Goal: Task Accomplishment & Management: Manage account settings

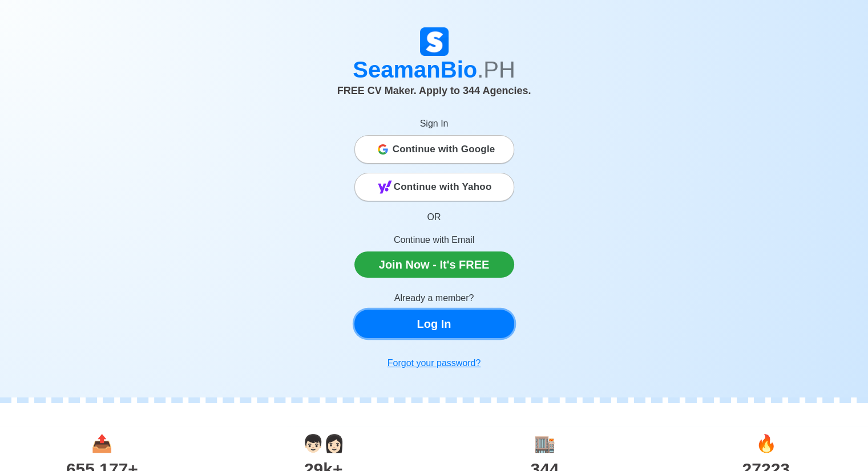
click at [483, 332] on link "Log In" at bounding box center [434, 324] width 160 height 29
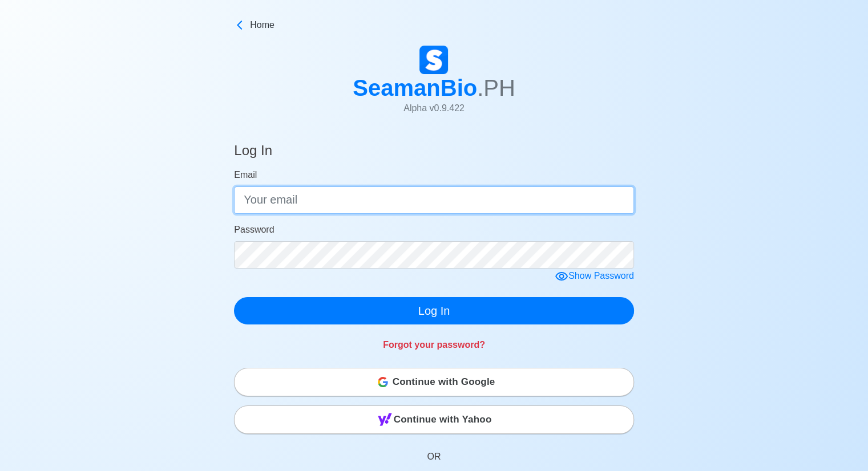
click at [366, 204] on input "Email" at bounding box center [434, 200] width 400 height 27
drag, startPoint x: 451, startPoint y: 188, endPoint x: 0, endPoint y: 183, distance: 450.8
click at [0, 183] on div "Log In Email [EMAIL_ADDRESS][DOMAIN_NAME] Password Show Password Log In Forgot …" at bounding box center [434, 405] width 868 height 553
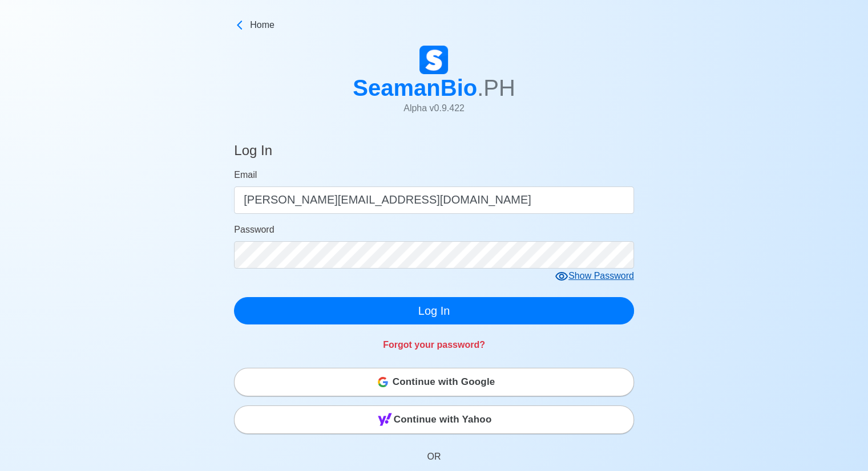
click at [619, 278] on div "Show Password" at bounding box center [594, 276] width 79 height 14
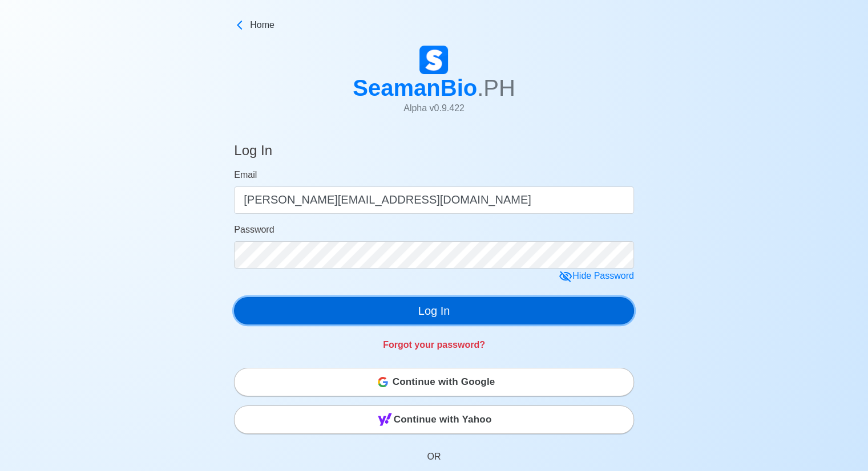
click at [415, 313] on button "Log In" at bounding box center [434, 310] width 400 height 27
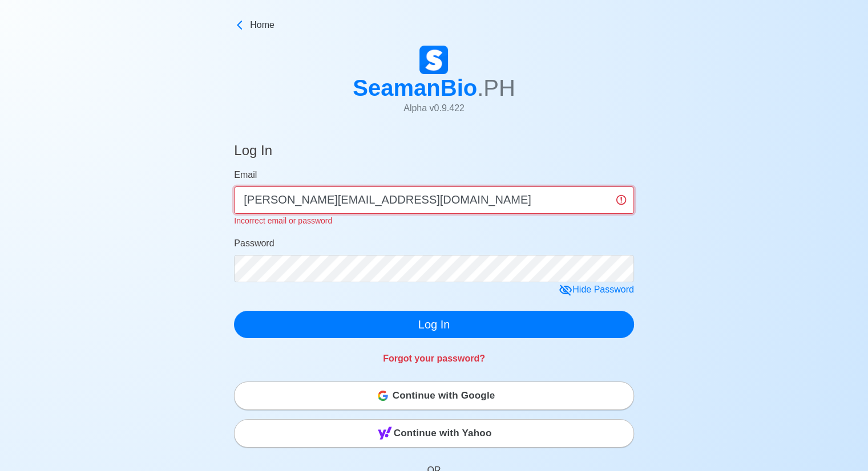
click at [420, 205] on input "[PERSON_NAME][EMAIL_ADDRESS][DOMAIN_NAME]" at bounding box center [434, 200] width 400 height 27
drag, startPoint x: 420, startPoint y: 205, endPoint x: 0, endPoint y: 204, distance: 420.0
click at [0, 204] on div "Log In Email [PERSON_NAME][EMAIL_ADDRESS][DOMAIN_NAME] Incorrect email or passw…" at bounding box center [434, 412] width 868 height 567
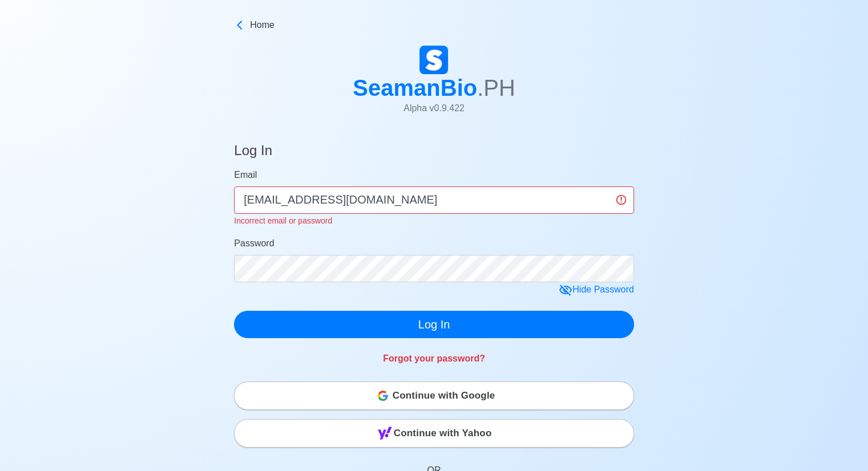
click at [866, 256] on div "Log In Email [EMAIL_ADDRESS][DOMAIN_NAME] Incorrect email or password Password …" at bounding box center [434, 412] width 868 height 567
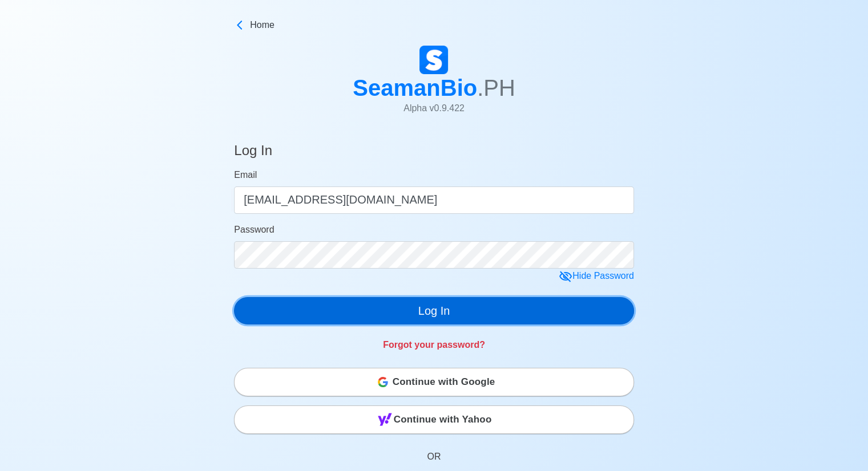
click at [552, 313] on button "Log In" at bounding box center [434, 310] width 400 height 27
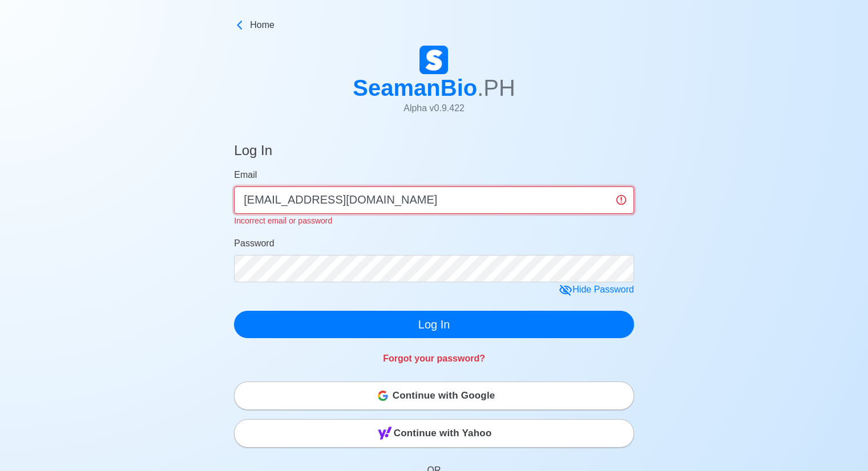
drag, startPoint x: 402, startPoint y: 201, endPoint x: 0, endPoint y: 164, distance: 404.0
click at [0, 164] on div "Log In Email [EMAIL_ADDRESS][DOMAIN_NAME] Incorrect email or password Password …" at bounding box center [434, 412] width 868 height 567
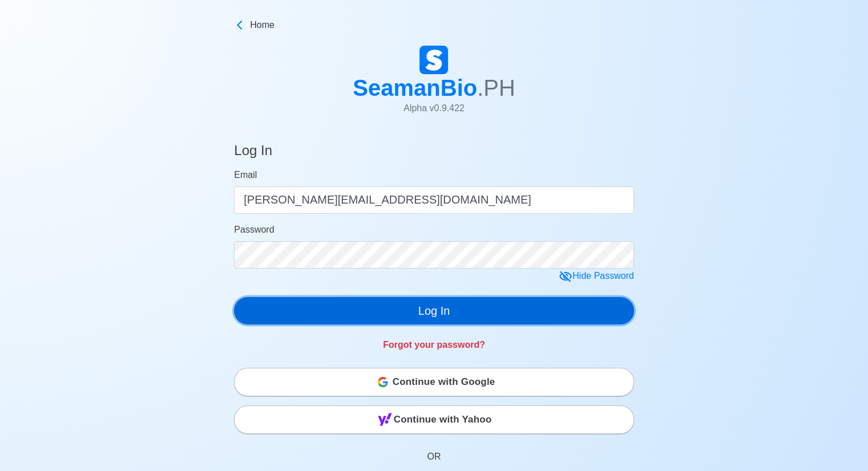
click at [320, 304] on button "Log In" at bounding box center [434, 310] width 400 height 27
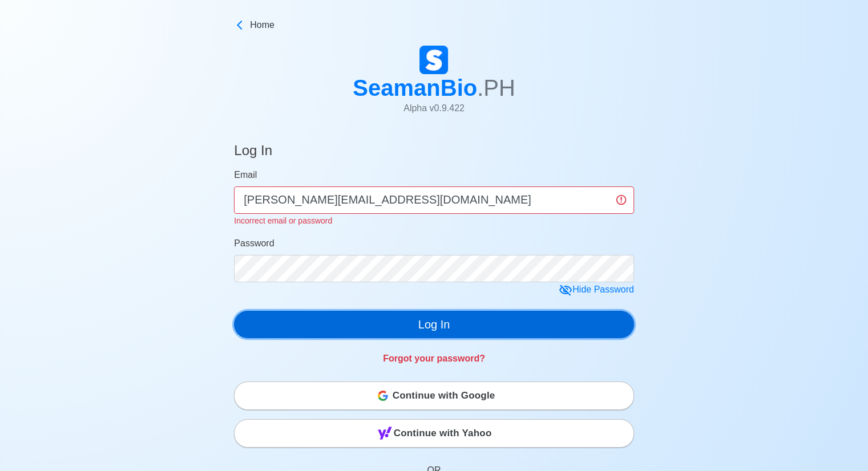
click at [338, 326] on button "Log In" at bounding box center [434, 324] width 400 height 27
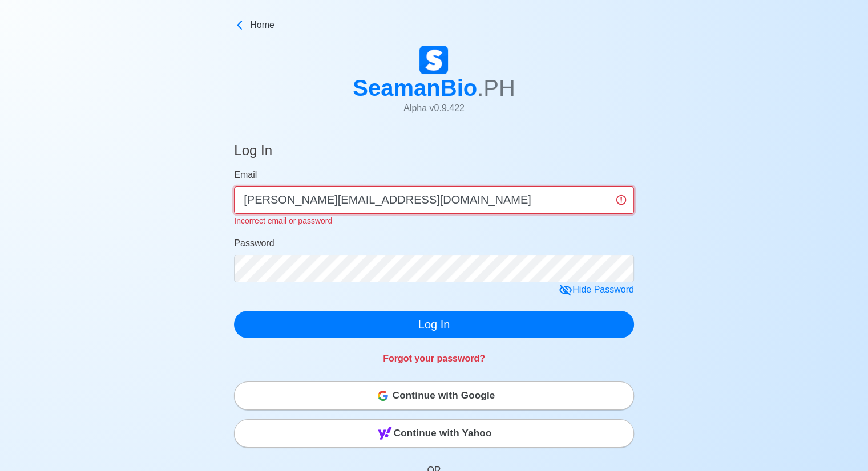
click at [371, 206] on input "[PERSON_NAME][EMAIL_ADDRESS][DOMAIN_NAME]" at bounding box center [434, 200] width 400 height 27
drag, startPoint x: 393, startPoint y: 200, endPoint x: 0, endPoint y: 185, distance: 392.9
click at [0, 185] on div "Log In Email [PERSON_NAME][EMAIL_ADDRESS][DOMAIN_NAME] Incorrect email or passw…" at bounding box center [434, 412] width 868 height 567
type input "[PERSON_NAME][EMAIL_ADDRESS][DOMAIN_NAME]"
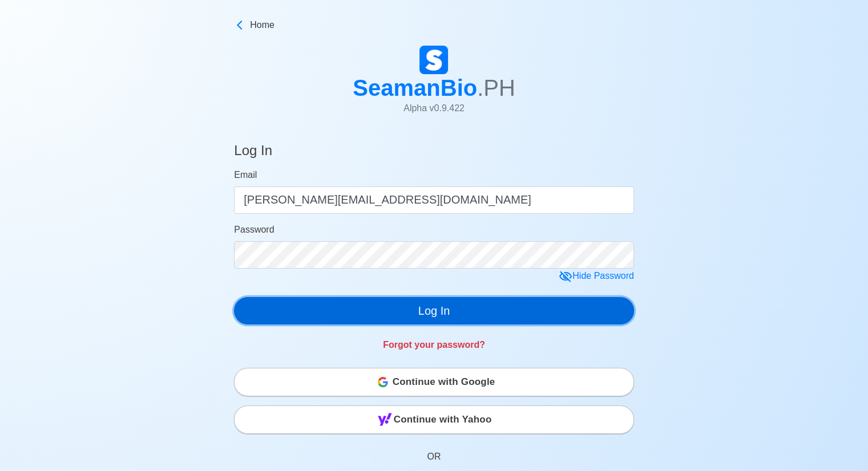
click at [371, 304] on button "Log In" at bounding box center [434, 310] width 400 height 27
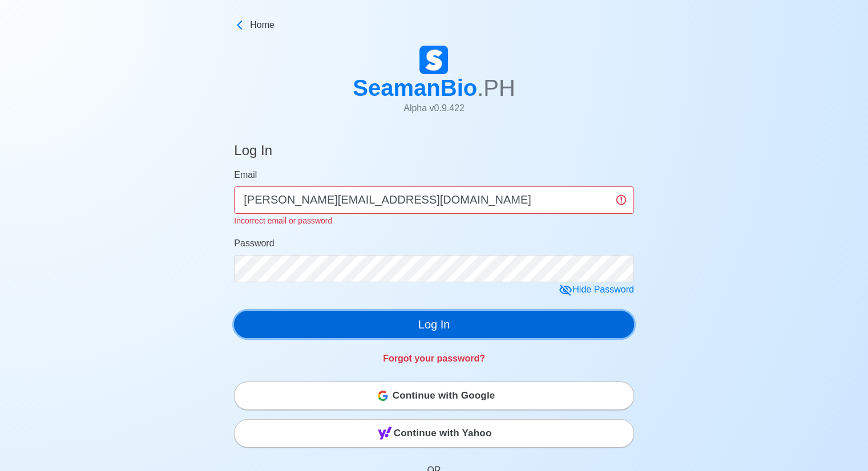
click at [346, 323] on button "Log In" at bounding box center [434, 324] width 400 height 27
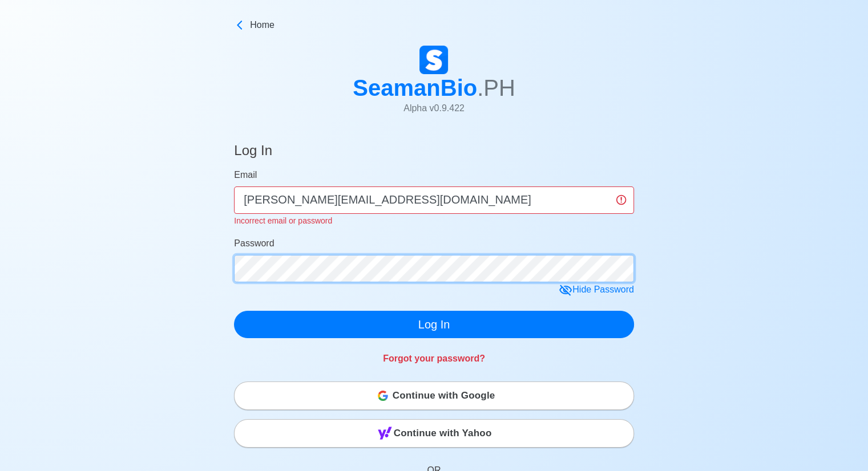
click button "Log In" at bounding box center [434, 324] width 400 height 27
click at [438, 404] on span "Continue with Google" at bounding box center [444, 396] width 103 height 23
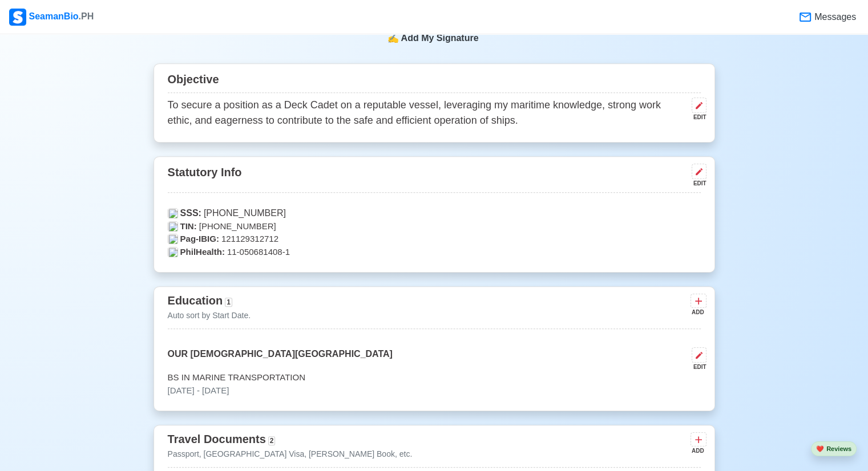
scroll to position [514, 0]
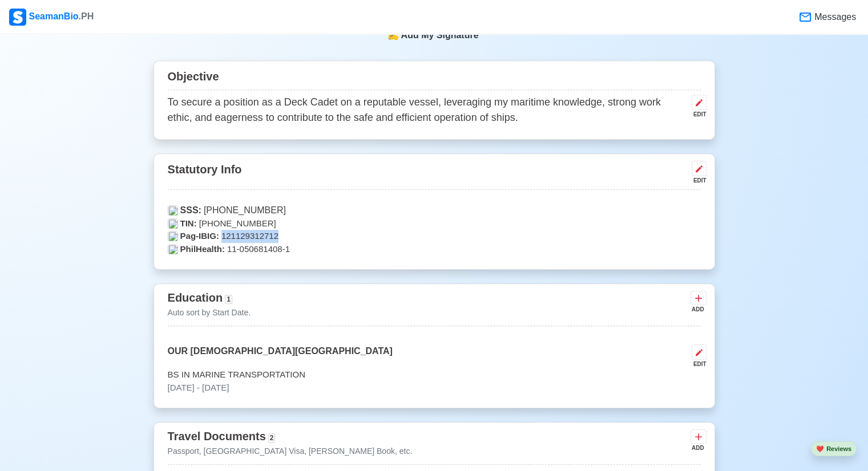
drag, startPoint x: 282, startPoint y: 233, endPoint x: 221, endPoint y: 233, distance: 61.1
click at [221, 233] on p "Pag-IBIG: 121129312712" at bounding box center [434, 236] width 533 height 13
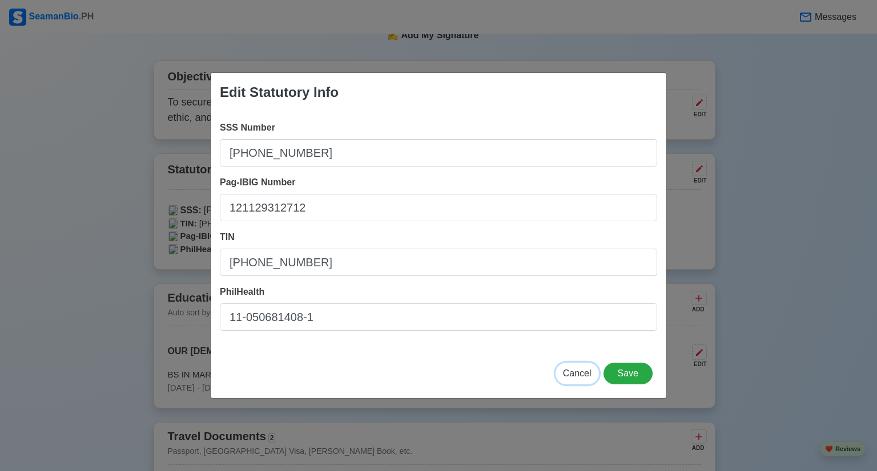
click at [579, 374] on span "Cancel" at bounding box center [577, 374] width 29 height 10
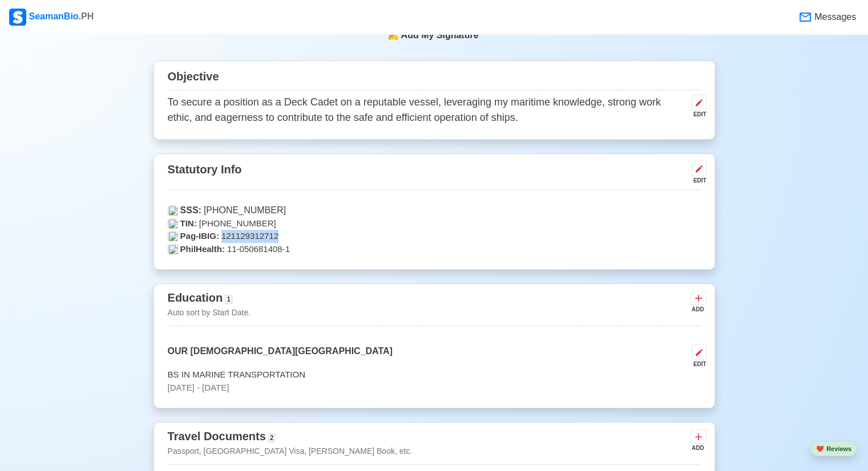
copy p "121129312712"
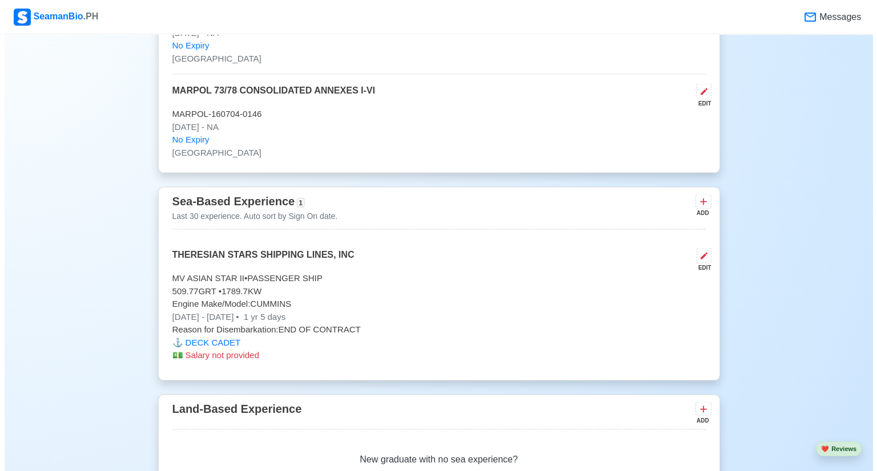
scroll to position [2226, 0]
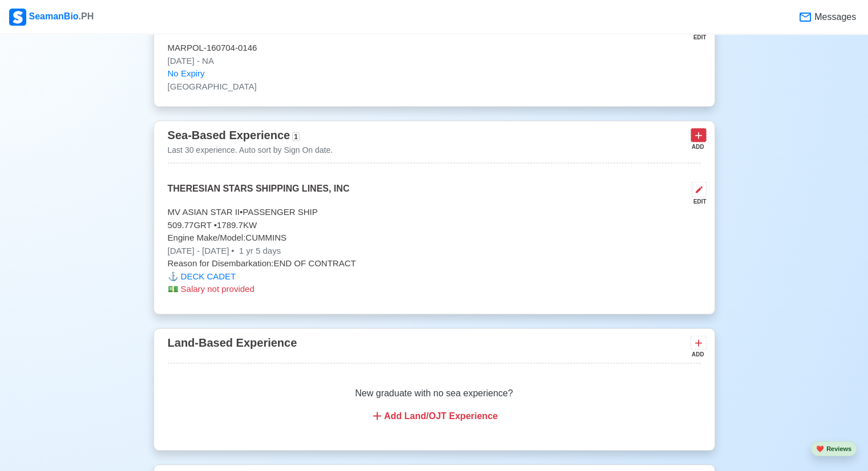
click at [698, 135] on icon at bounding box center [698, 136] width 7 height 7
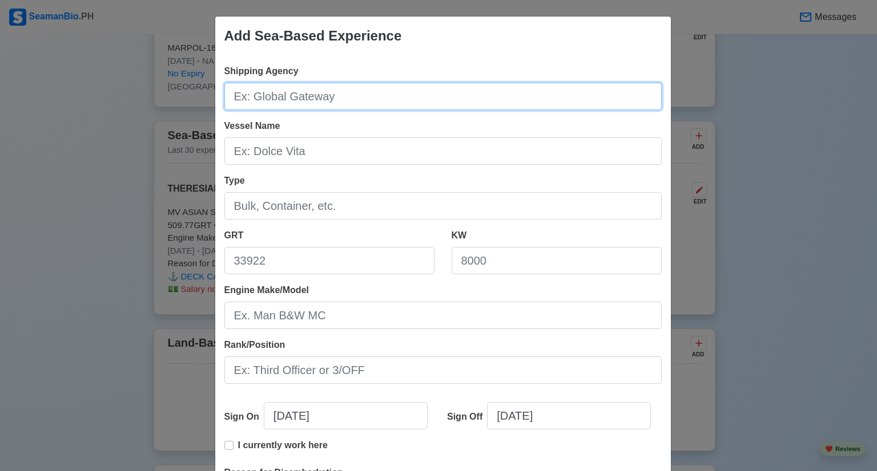
click at [301, 93] on input "Shipping Agency" at bounding box center [442, 96] width 437 height 27
type input "Capital Shipmanning Phils., INC."
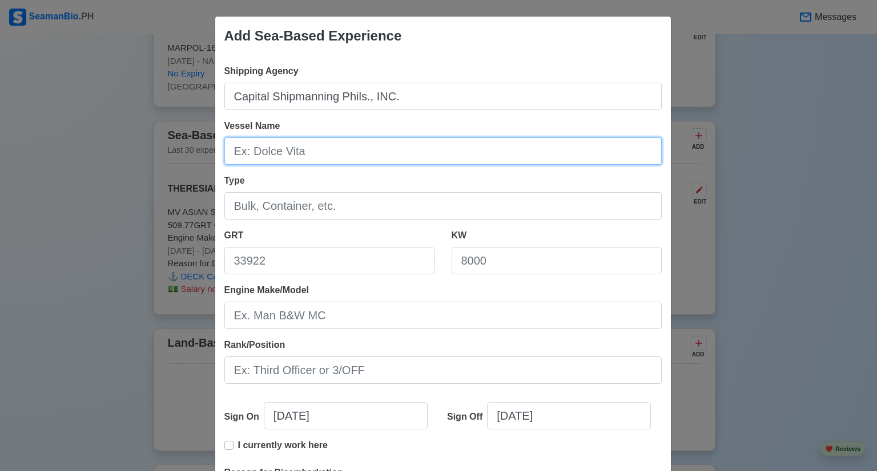
click at [321, 155] on input "Vessel Name" at bounding box center [442, 151] width 437 height 27
type input "Asterios"
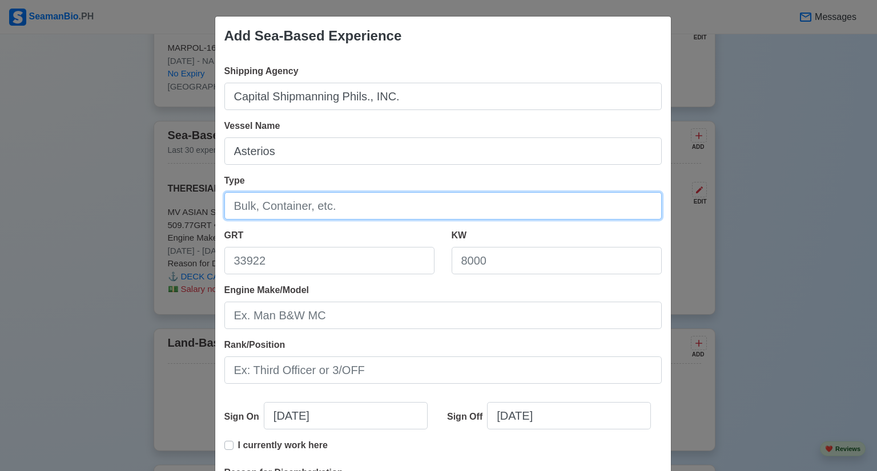
click at [329, 209] on input "Type" at bounding box center [442, 205] width 437 height 27
type input "Container"
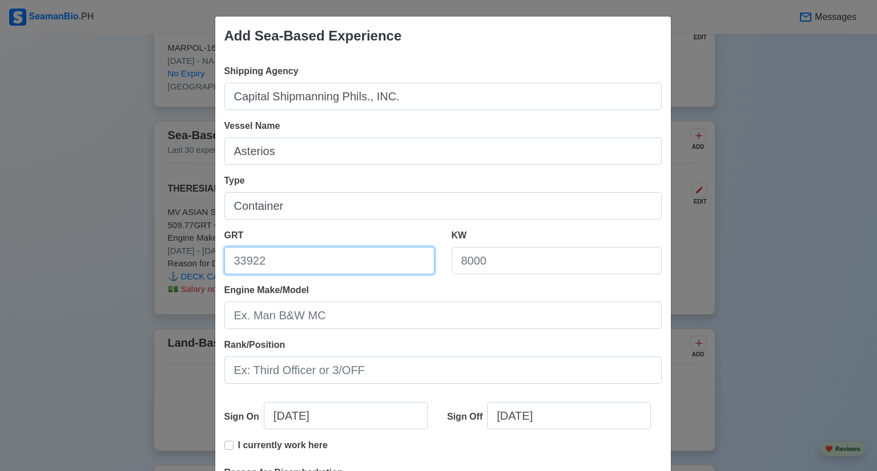
click at [303, 252] on input "GRT" at bounding box center [329, 260] width 210 height 27
paste input "17785"
click at [254, 261] on input "17785" at bounding box center [329, 260] width 210 height 27
type input "17785"
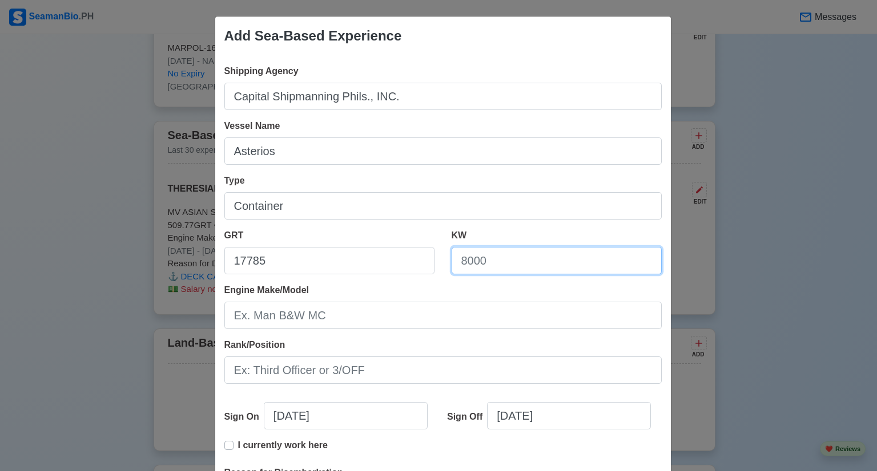
click at [477, 259] on input "KW" at bounding box center [556, 260] width 210 height 27
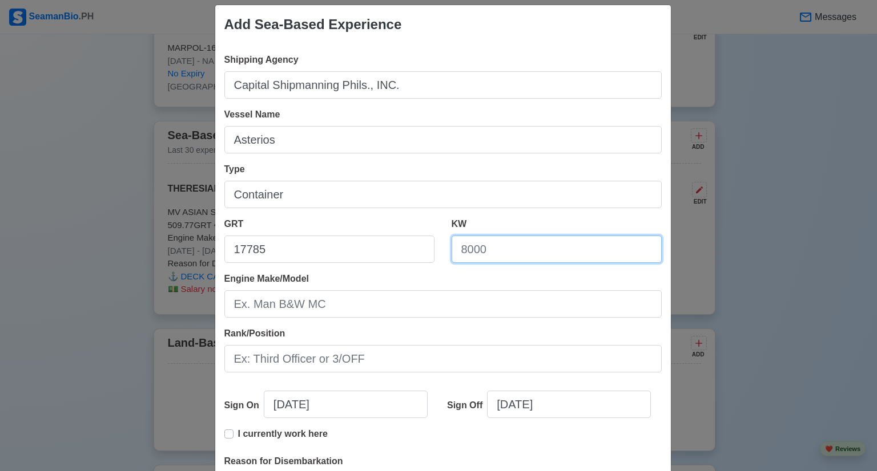
scroll to position [0, 0]
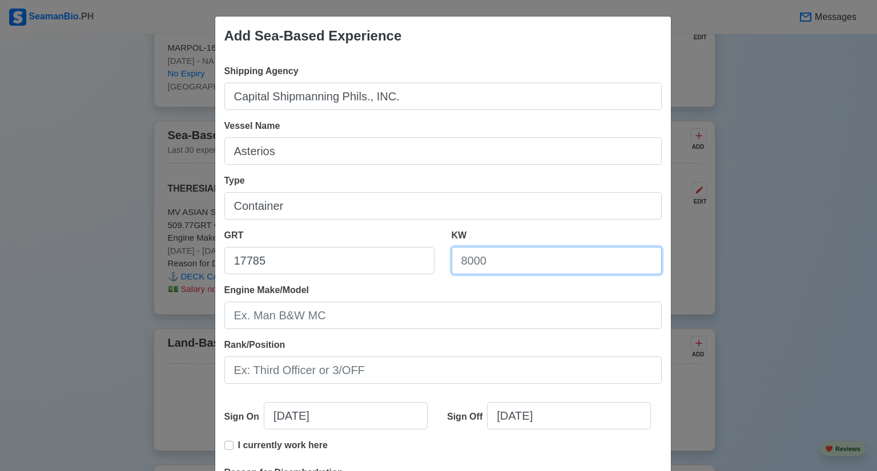
paste input "11,960"
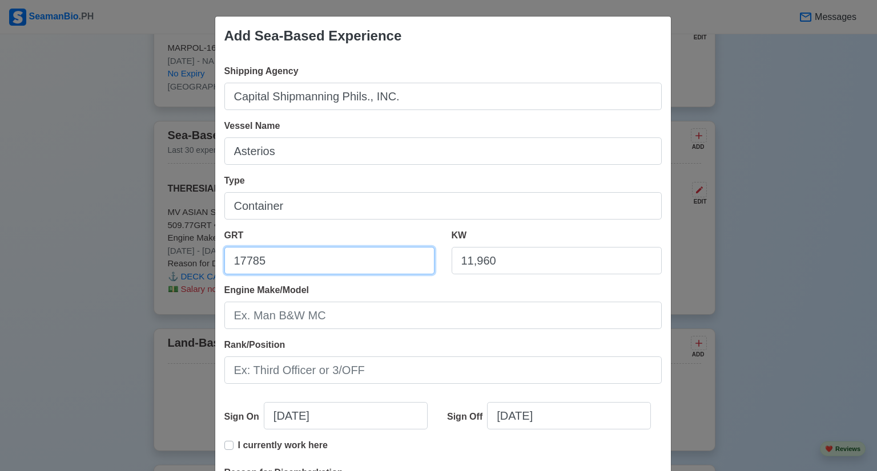
click at [241, 262] on input "17785" at bounding box center [329, 260] width 210 height 27
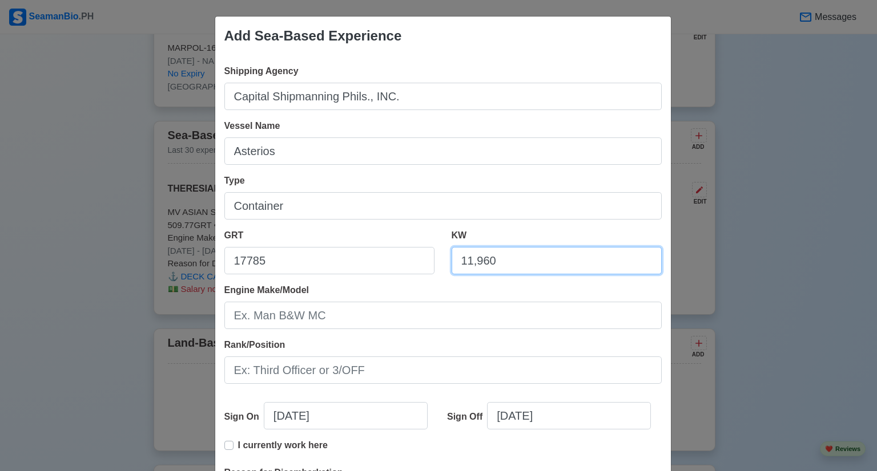
click at [474, 264] on input "11,960" at bounding box center [556, 260] width 210 height 27
click at [472, 263] on input "11,960" at bounding box center [556, 260] width 210 height 27
type input "11960"
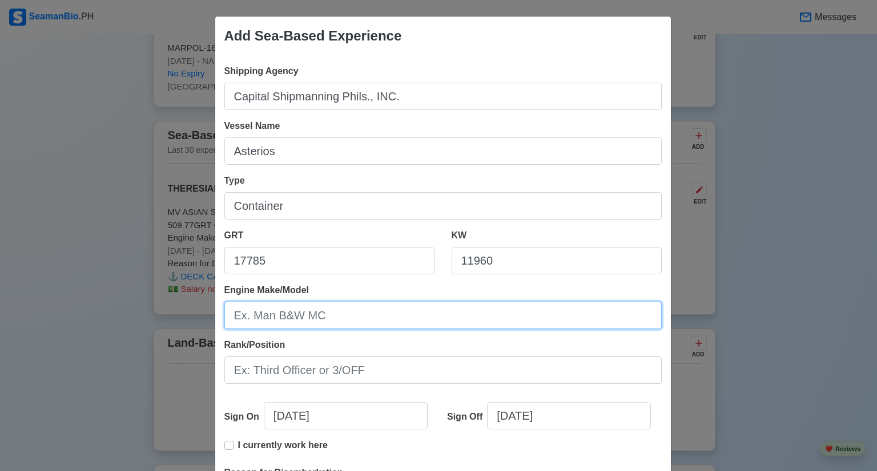
click at [371, 322] on input "Engine Make/Model" at bounding box center [442, 315] width 437 height 27
paste input "MAN B&W 6S 60ME-C10-HPSCR"
type input "MAN B&W 6S 60ME-C10-HPSCR"
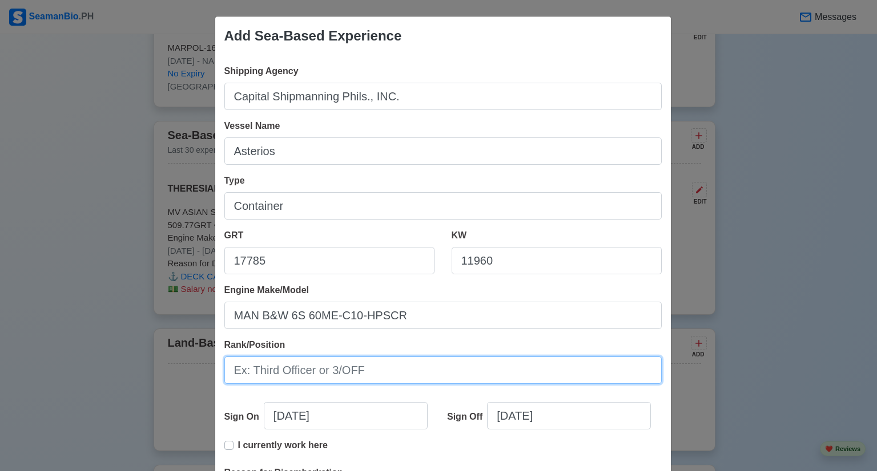
click at [294, 371] on input "Rank/Position" at bounding box center [442, 370] width 437 height 27
type input "Messman"
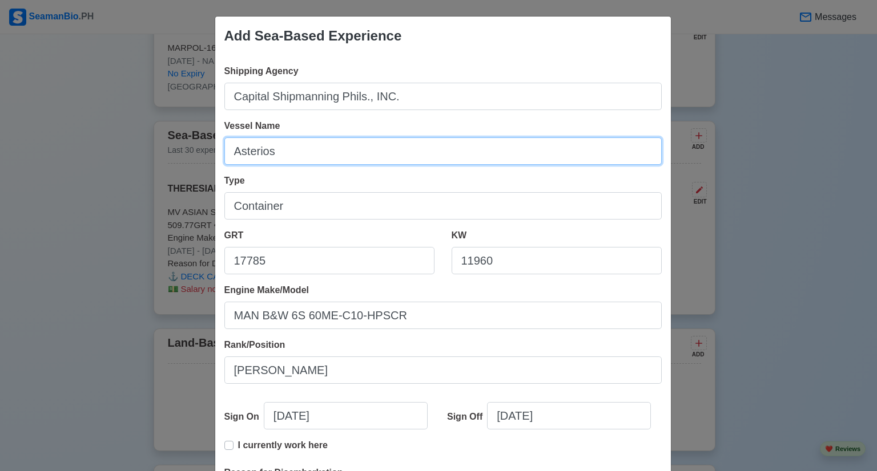
drag, startPoint x: 274, startPoint y: 154, endPoint x: 247, endPoint y: 151, distance: 27.5
click at [247, 151] on input "Asterios" at bounding box center [442, 151] width 437 height 27
click at [308, 155] on input "Asterios" at bounding box center [442, 151] width 437 height 27
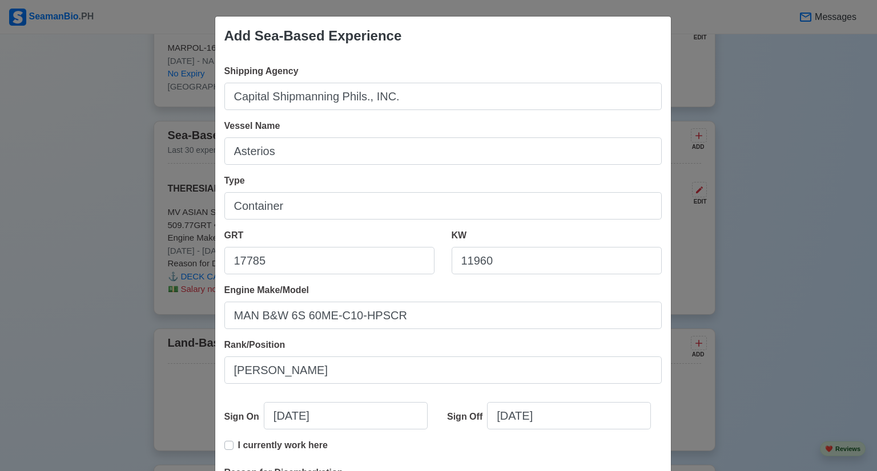
click at [544, 232] on div "KW 11960" at bounding box center [556, 252] width 210 height 46
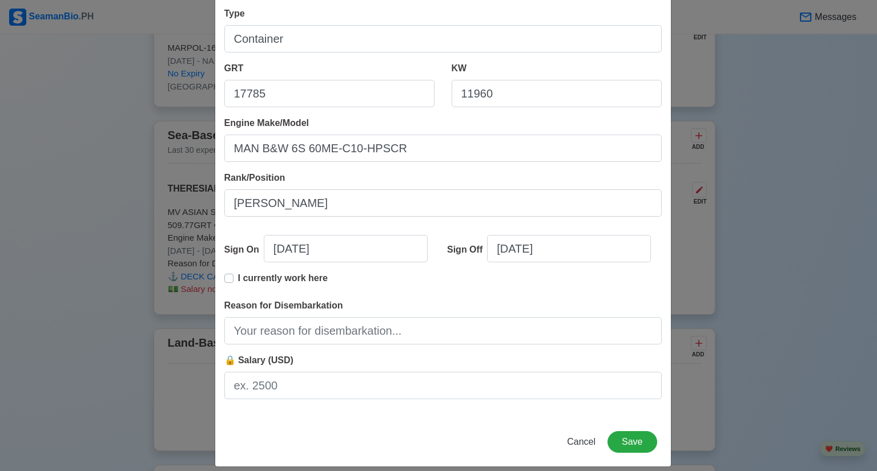
scroll to position [179, 0]
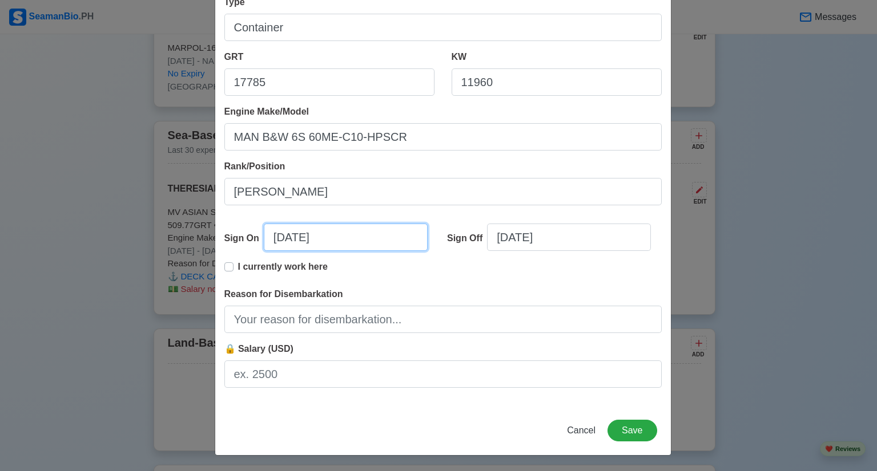
select select "****"
select select "*********"
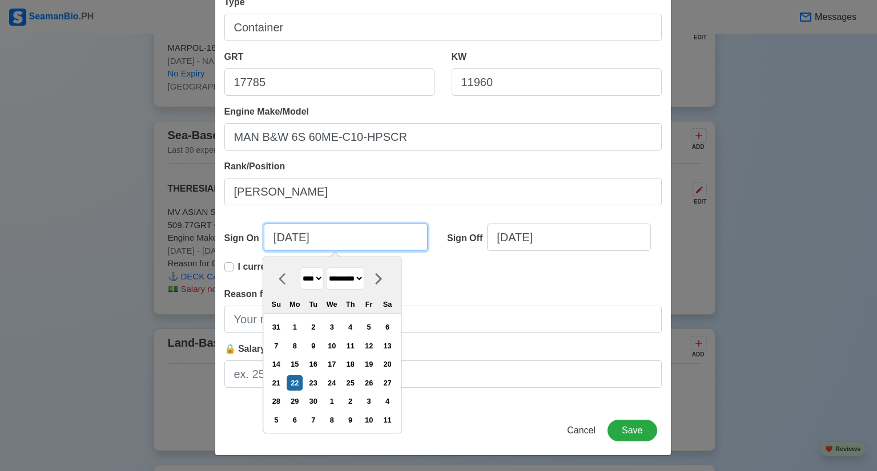
click at [275, 238] on input "09/22/2025" at bounding box center [346, 237] width 164 height 27
click at [308, 272] on select "**** **** **** **** **** **** **** **** **** **** **** **** **** **** **** ****…" at bounding box center [312, 279] width 24 height 22
select select "****"
click at [300, 268] on select "**** **** **** **** **** **** **** **** **** **** **** **** **** **** **** ****…" at bounding box center [312, 279] width 24 height 22
click at [301, 325] on div "2" at bounding box center [294, 327] width 15 height 15
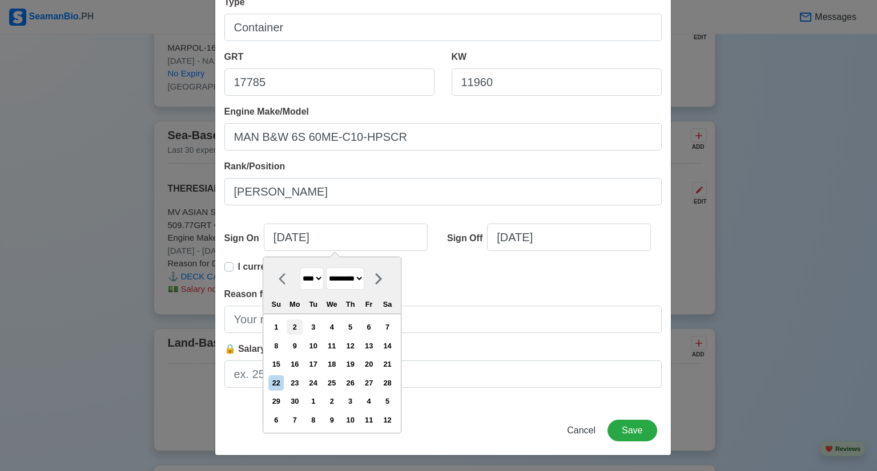
type input "09/02/2024"
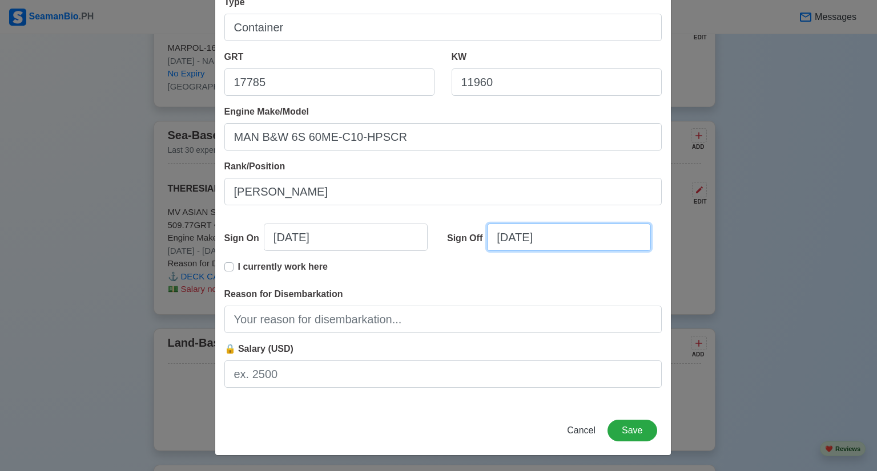
click at [523, 240] on input "09/22/2025" at bounding box center [569, 237] width 164 height 27
select select "****"
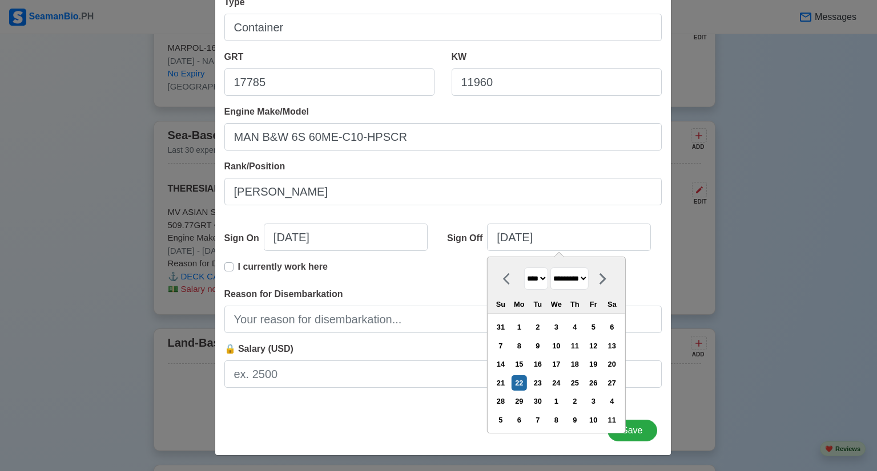
click at [588, 279] on select "******* ******** ***** ***** *** **** **** ****** ********* ******* ******** **…" at bounding box center [569, 279] width 38 height 22
select select "****"
click at [550, 268] on select "******* ******** ***** ***** *** **** **** ****** ********* ******* ******** **…" at bounding box center [569, 279] width 38 height 22
click at [544, 363] on div "17" at bounding box center [537, 364] width 15 height 15
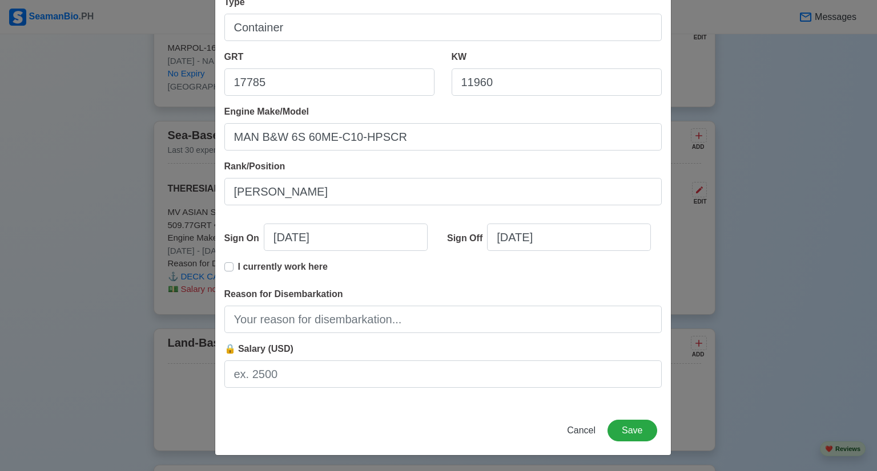
click at [467, 272] on div "I currently work here" at bounding box center [442, 273] width 437 height 27
click at [238, 264] on label "I currently work here" at bounding box center [283, 271] width 90 height 23
type input "09/02/2024"
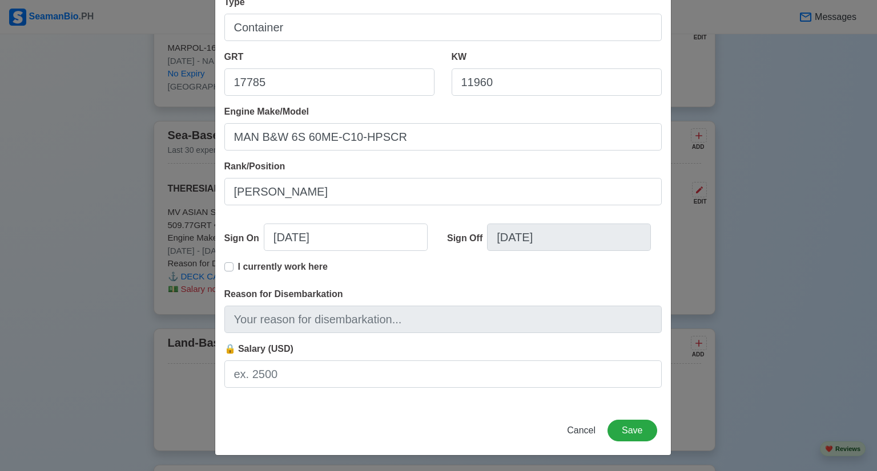
click at [218, 267] on div "Shipping Agency Capital Shipmanning Phils., INC. Vessel Name Asterios Type Cont…" at bounding box center [442, 142] width 455 height 530
click at [238, 267] on label "I currently work here" at bounding box center [283, 271] width 90 height 23
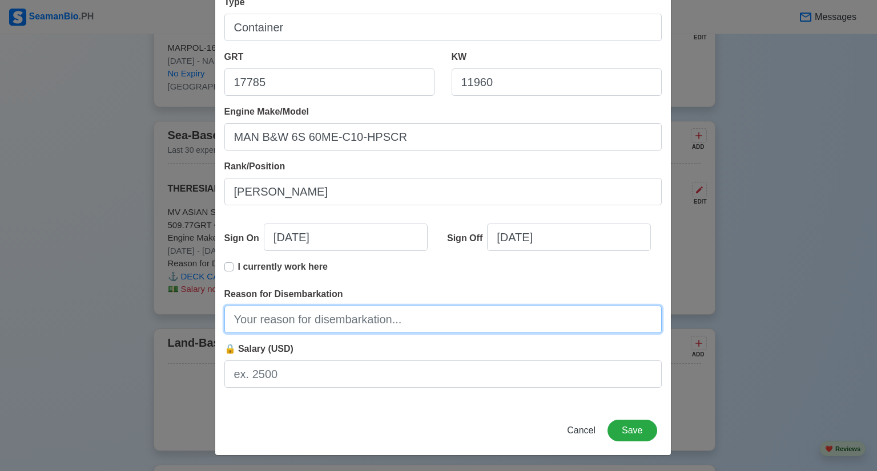
click at [333, 322] on input "Reason for Disembarkation" at bounding box center [442, 319] width 437 height 27
type input "F"
type input "Finished Contract"
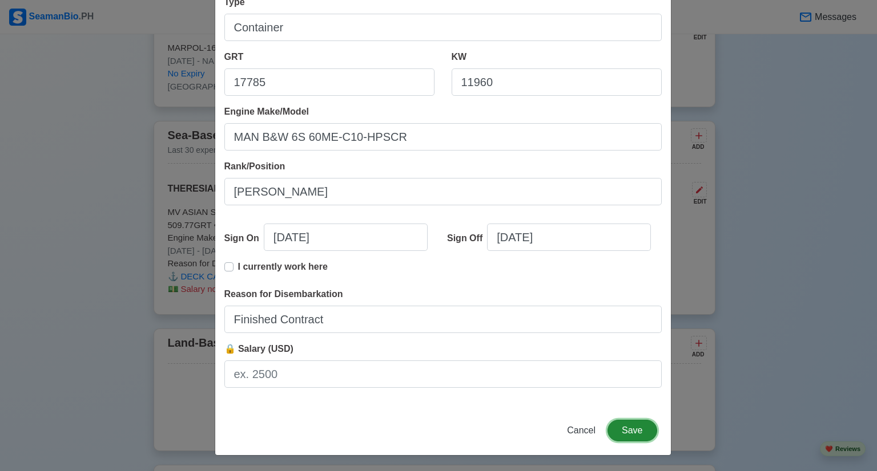
click at [617, 428] on button "Save" at bounding box center [631, 431] width 49 height 22
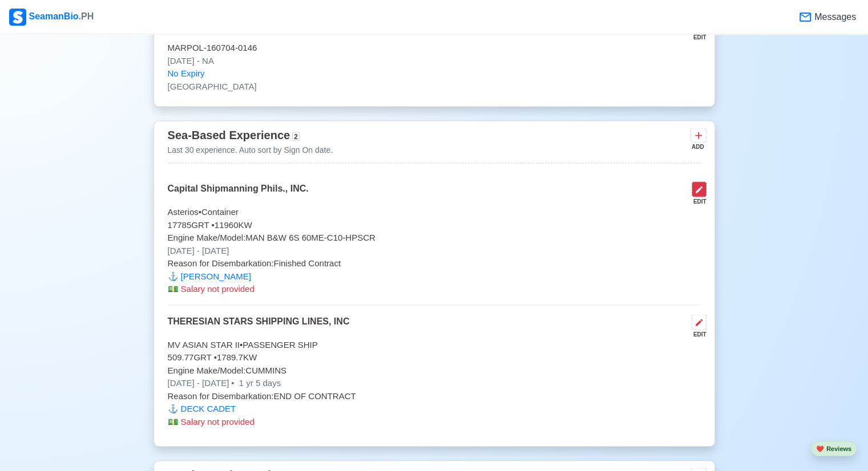
click at [702, 191] on icon at bounding box center [698, 189] width 9 height 9
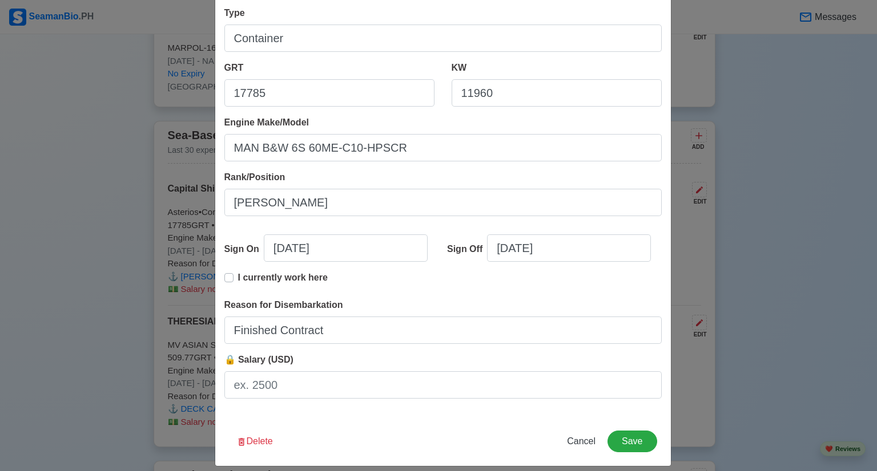
scroll to position [171, 0]
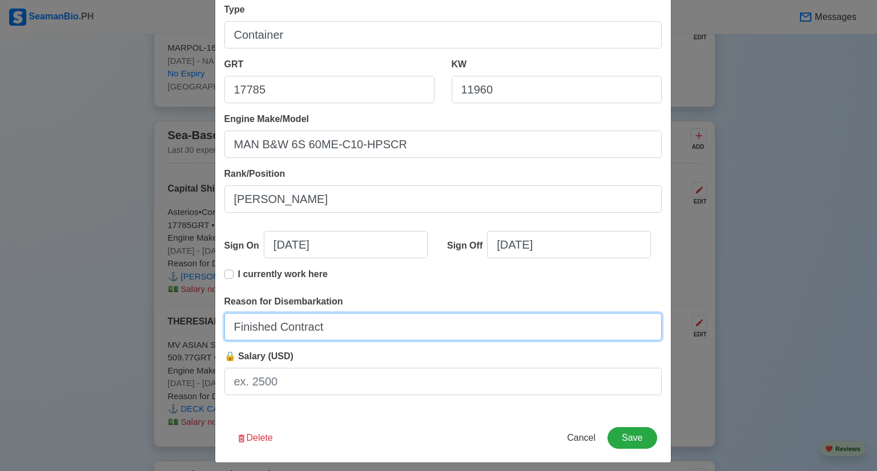
drag, startPoint x: 330, startPoint y: 332, endPoint x: 0, endPoint y: 310, distance: 330.5
click at [0, 310] on div "Edit Experience Shipping Agency Capital Shipmanning Phils., INC. Vessel Name As…" at bounding box center [438, 235] width 877 height 471
type input "End of Contract"
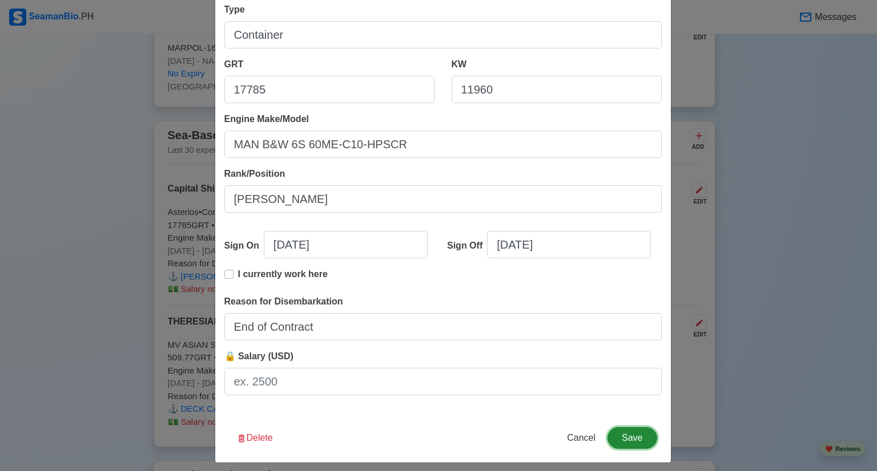
click at [628, 434] on button "Save" at bounding box center [631, 438] width 49 height 22
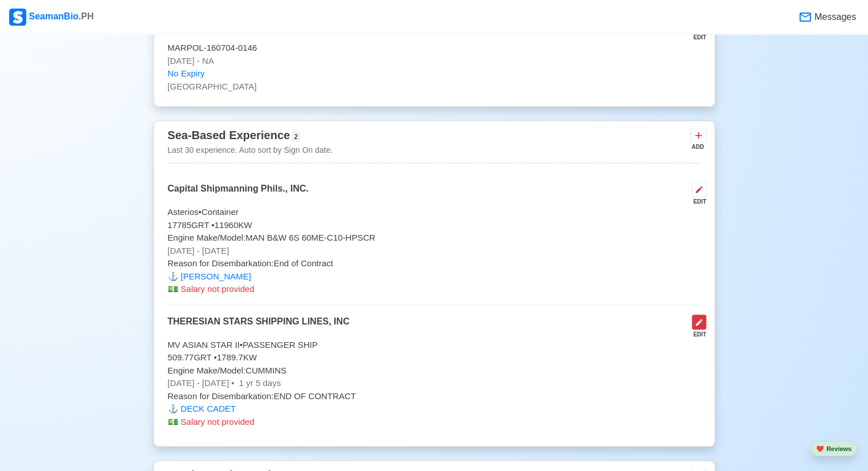
click at [694, 318] on icon at bounding box center [698, 322] width 9 height 9
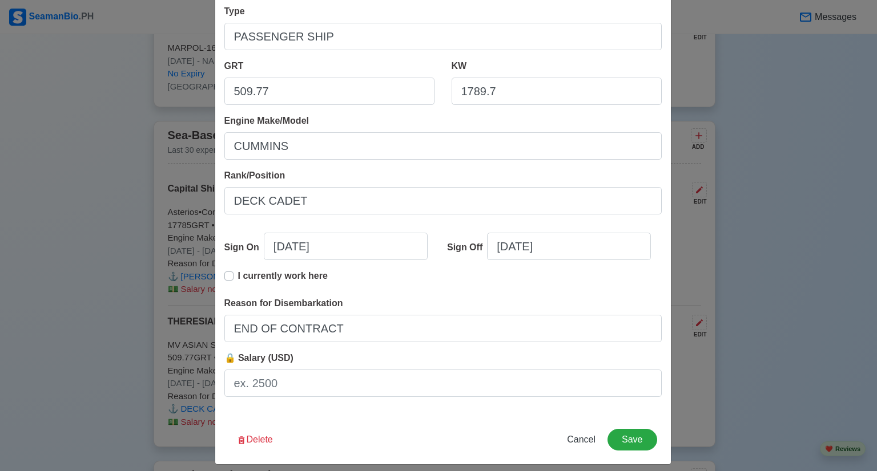
scroll to position [179, 0]
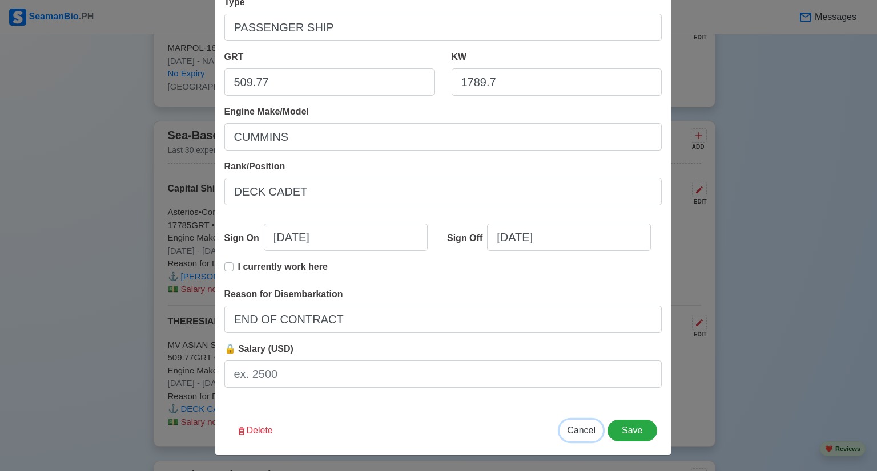
click at [587, 431] on span "Cancel" at bounding box center [581, 431] width 29 height 10
type input "09/22/2025"
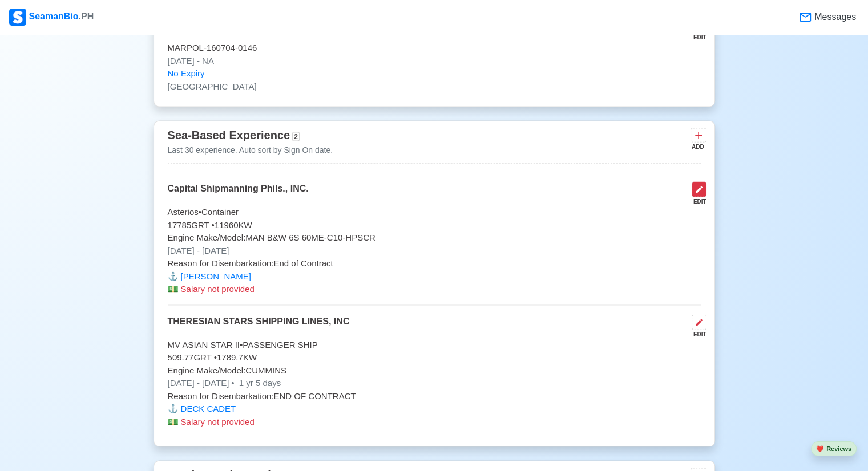
click at [701, 187] on icon at bounding box center [698, 189] width 9 height 9
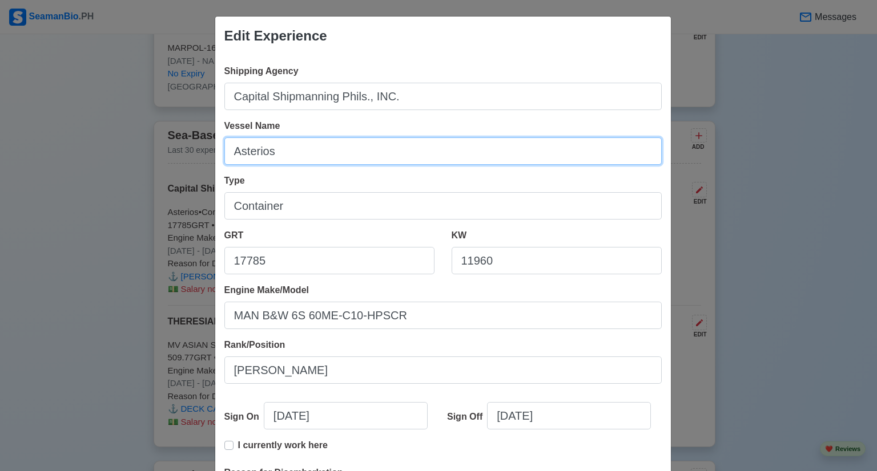
drag, startPoint x: 302, startPoint y: 152, endPoint x: 189, endPoint y: 144, distance: 113.2
click at [189, 144] on div "Edit Experience Shipping Agency Capital Shipmanning Phils., INC. Vessel Name As…" at bounding box center [438, 235] width 877 height 471
type input "ASTERIOS"
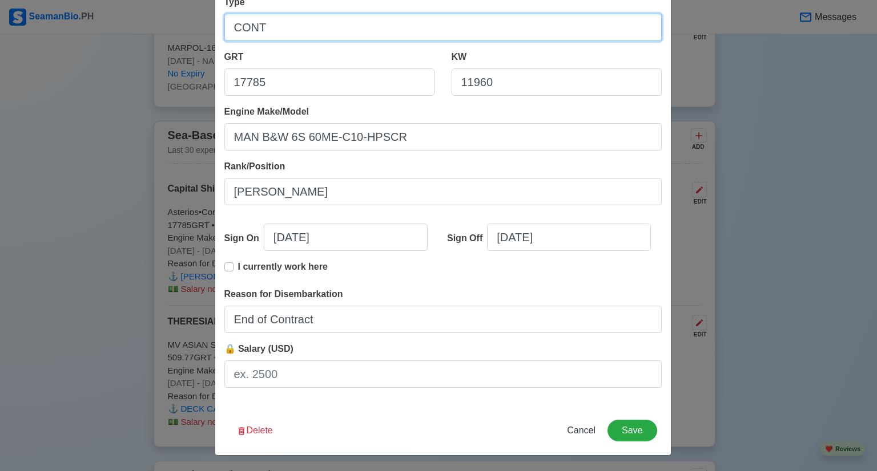
type input "CONT"
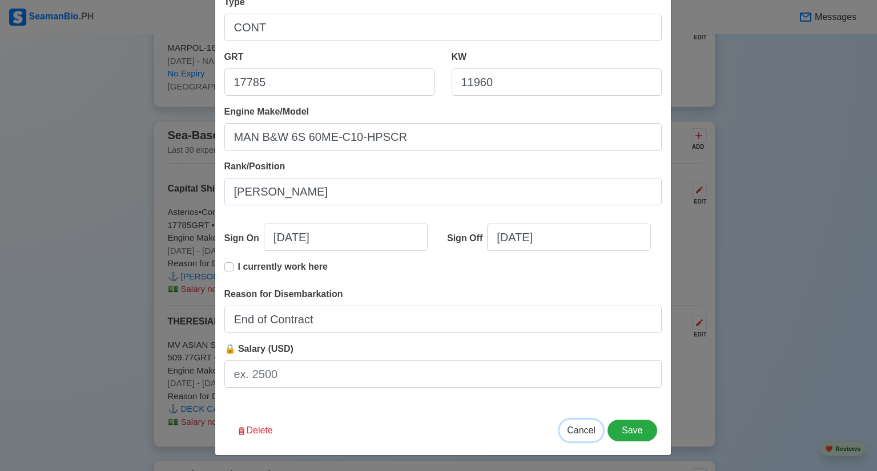
click at [583, 430] on span "Cancel" at bounding box center [581, 431] width 29 height 10
type input "09/22/2025"
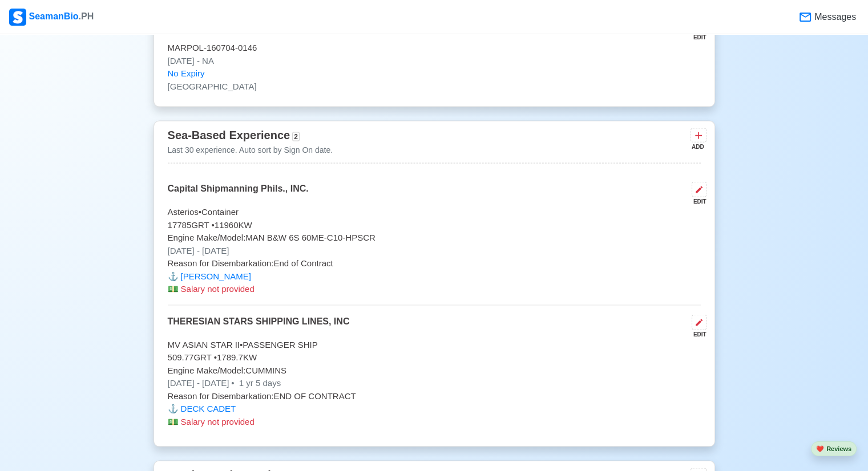
click at [550, 347] on p "MV ASIAN STAR II • PASSENGER SHIP" at bounding box center [434, 345] width 533 height 13
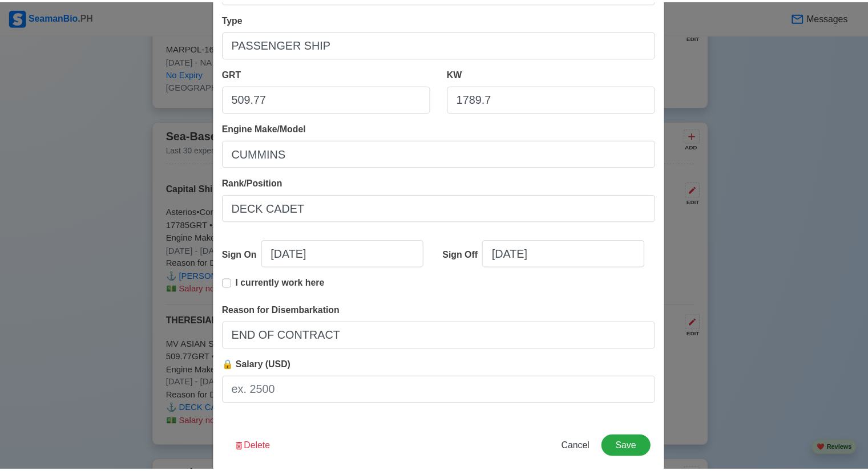
scroll to position [171, 0]
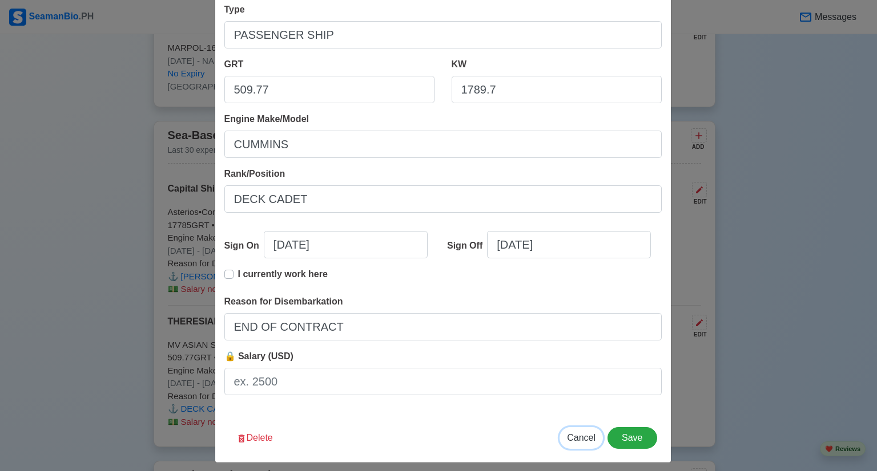
click at [578, 433] on span "Cancel" at bounding box center [581, 438] width 29 height 10
type input "09/22/2025"
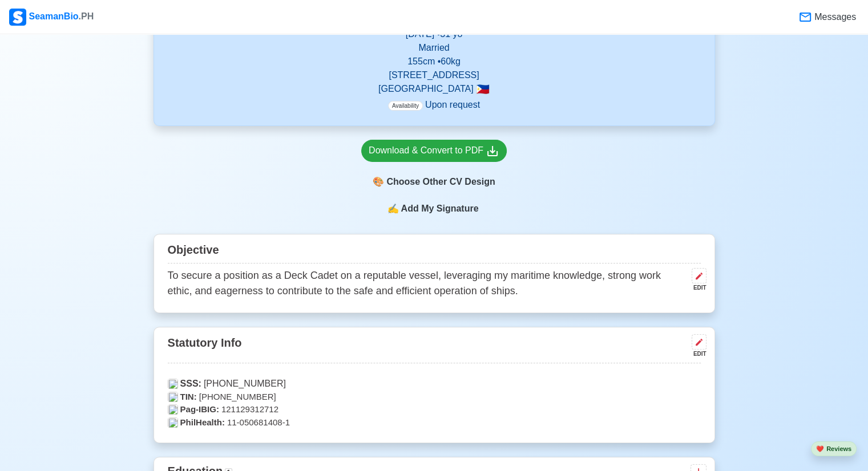
scroll to position [342, 0]
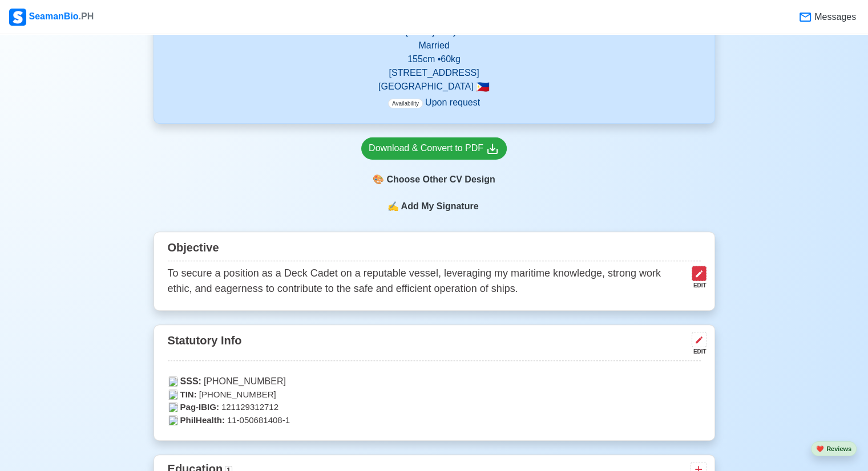
click at [703, 278] on icon at bounding box center [698, 273] width 9 height 9
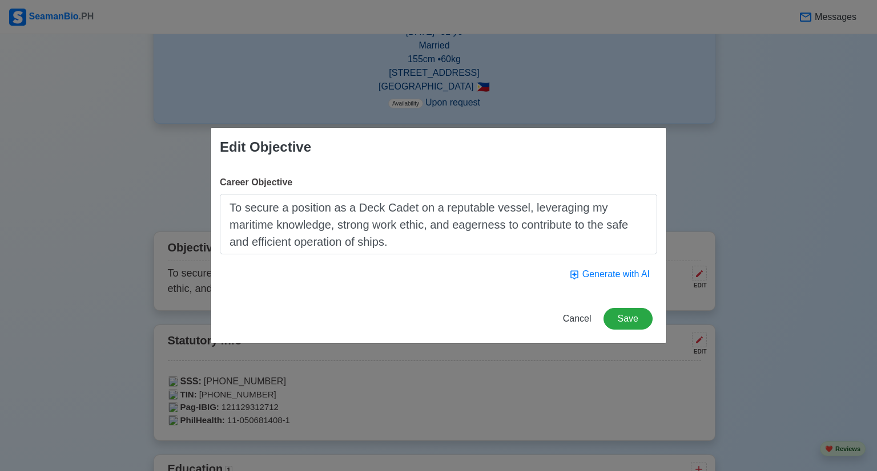
click at [409, 206] on textarea "To secure a position as a Deck Cadet on a reputable vessel, leveraging my marit…" at bounding box center [438, 224] width 437 height 60
drag, startPoint x: 413, startPoint y: 207, endPoint x: 356, endPoint y: 205, distance: 57.1
click at [356, 205] on textarea "To secure a position as a Deck Cadet on a reputable vessel, leveraging my marit…" at bounding box center [438, 224] width 437 height 60
type textarea "To secure a position as a Ordinary Seaman on a reputable vessel, leveraging my …"
click at [414, 315] on div "Cancel Save" at bounding box center [438, 325] width 455 height 35
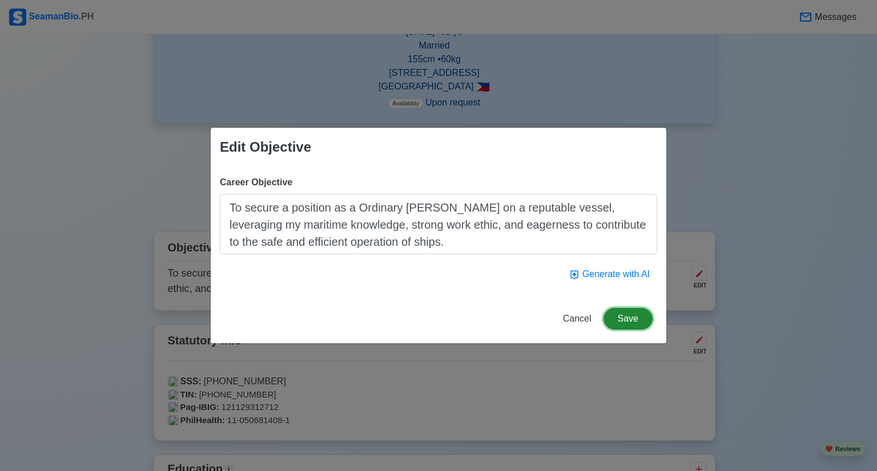
click at [627, 316] on button "Save" at bounding box center [627, 319] width 49 height 22
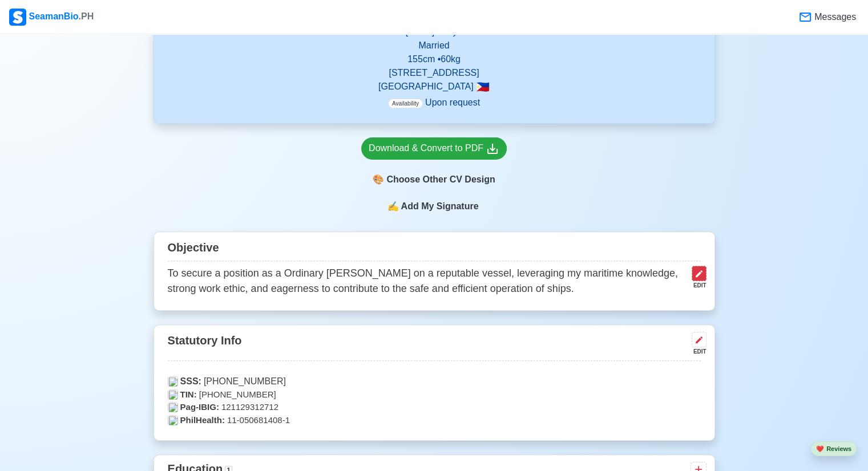
click at [701, 276] on icon at bounding box center [698, 273] width 9 height 9
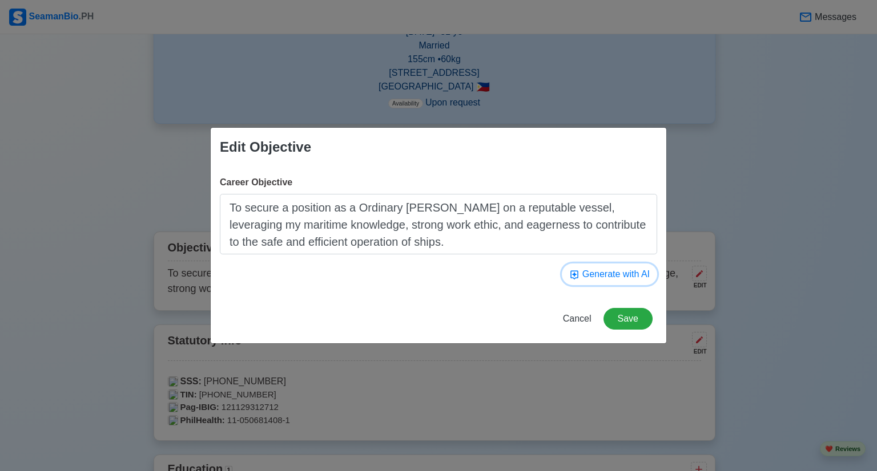
click at [626, 272] on button "Generate with AI" at bounding box center [609, 275] width 95 height 22
type textarea "To obtain a challenging Deck Cadet position that allows me to develop my mariti…"
click at [568, 319] on span "Cancel" at bounding box center [577, 319] width 29 height 10
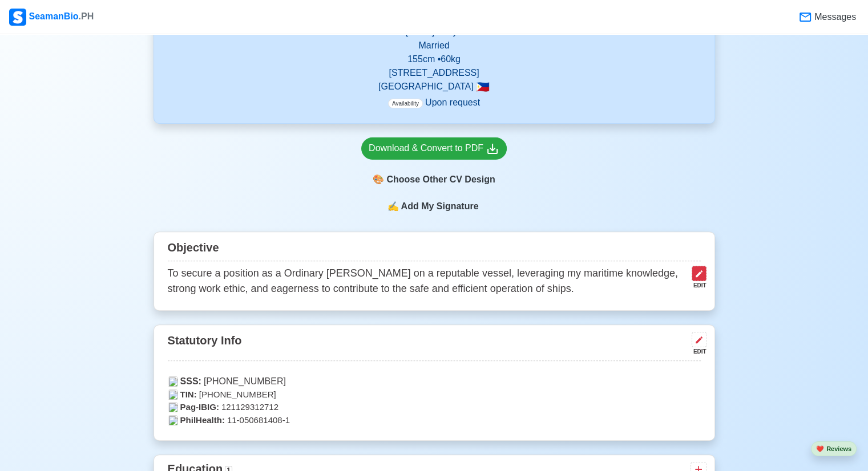
click at [701, 277] on icon at bounding box center [698, 273] width 9 height 9
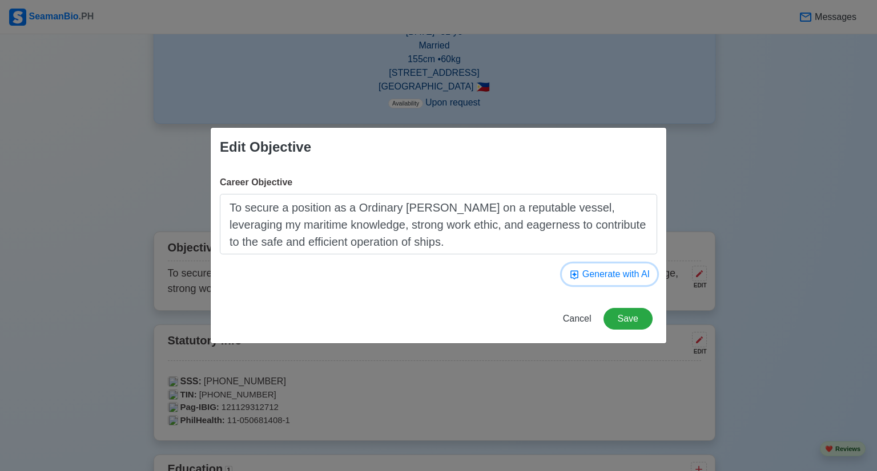
click at [604, 277] on button "Generate with AI" at bounding box center [609, 275] width 95 height 22
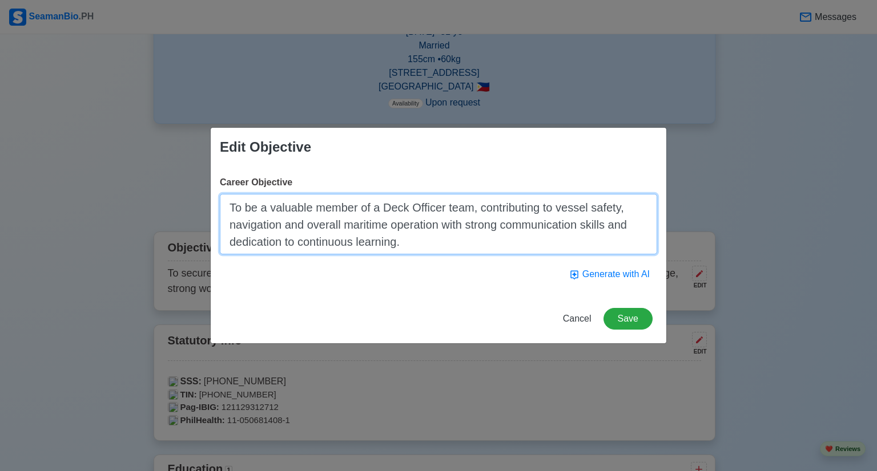
drag, startPoint x: 444, startPoint y: 204, endPoint x: 409, endPoint y: 204, distance: 35.4
click at [409, 204] on textarea "To be a valuable member of a Deck Officer team, contributing to vessel safety, …" at bounding box center [438, 224] width 437 height 60
click at [447, 249] on textarea "To be a valuable member of a Deck Rating team, contributing to vessel safety, n…" at bounding box center [438, 224] width 437 height 60
type textarea "To be a valuable member of a Deck Rating team, contributing to vessel safety, n…"
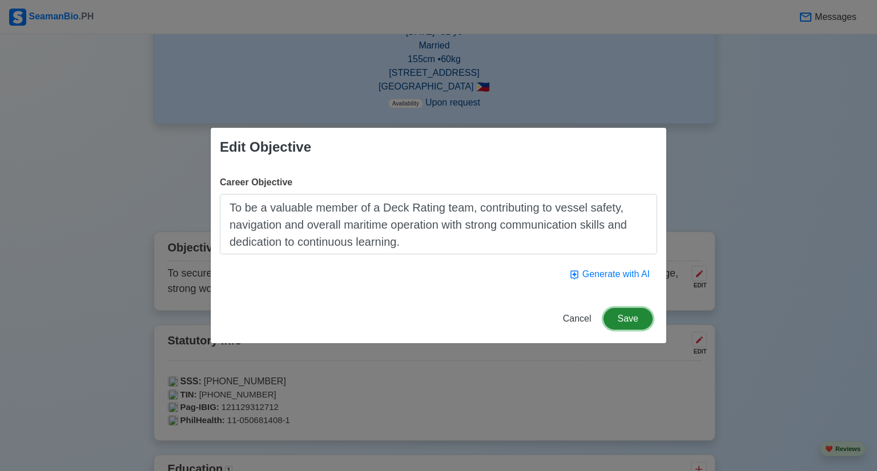
click at [636, 316] on button "Save" at bounding box center [627, 319] width 49 height 22
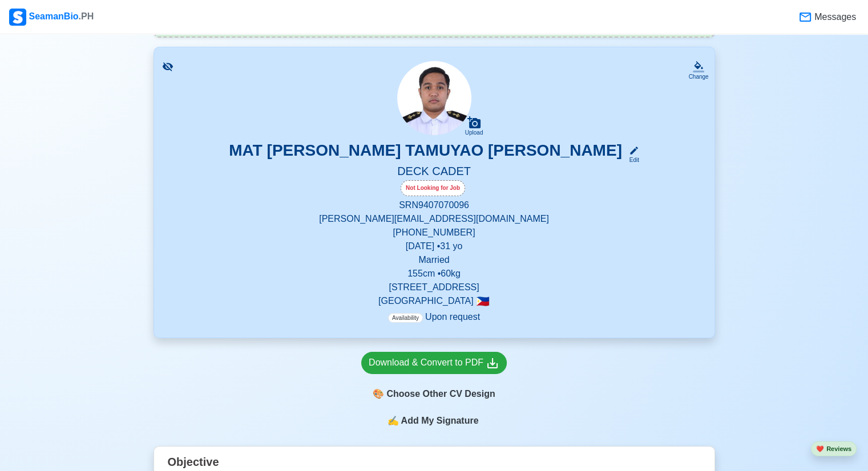
scroll to position [147, 0]
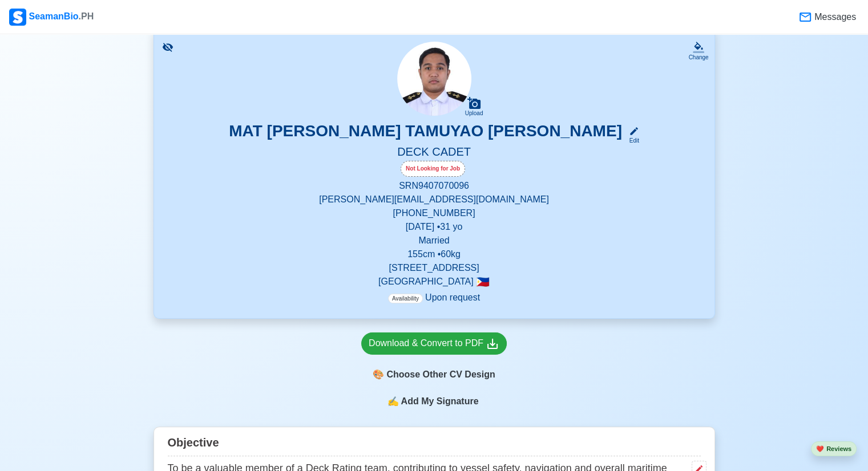
click at [417, 155] on h5 "DECK CADET" at bounding box center [434, 153] width 533 height 16
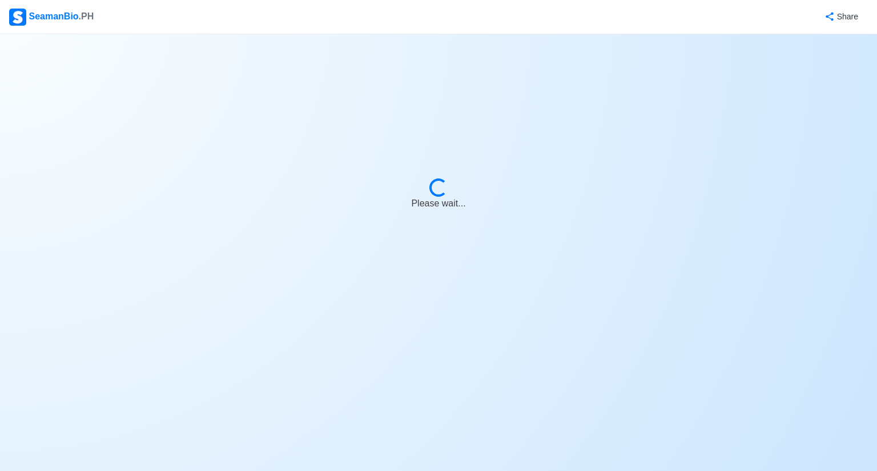
select select "Visible for Hiring"
select select "Married"
select select "PH"
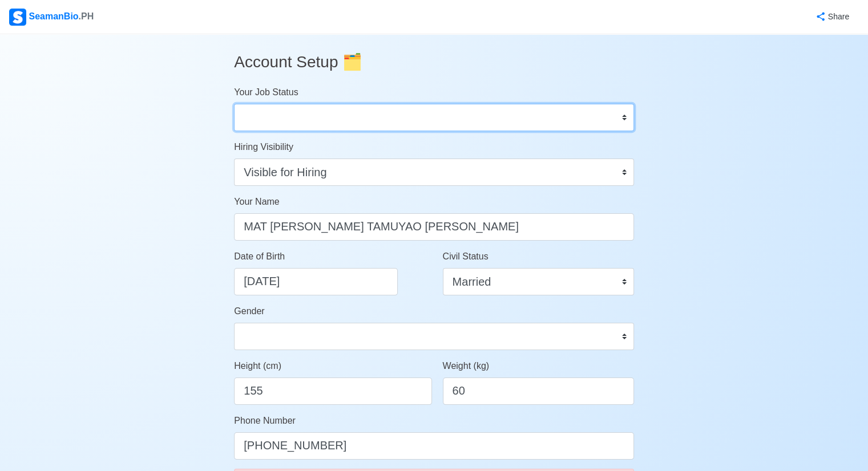
click at [571, 116] on select "Onboard Actively Looking for Job Not Looking for Job" at bounding box center [434, 117] width 400 height 27
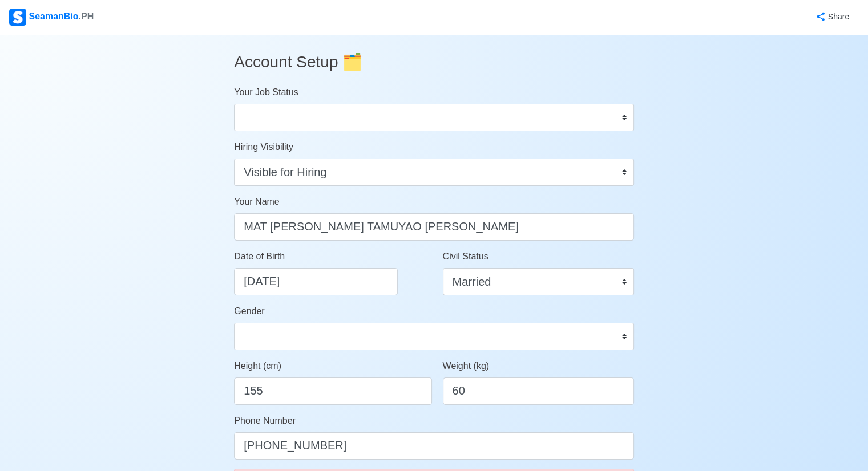
drag, startPoint x: 714, startPoint y: 158, endPoint x: 705, endPoint y: 155, distance: 10.1
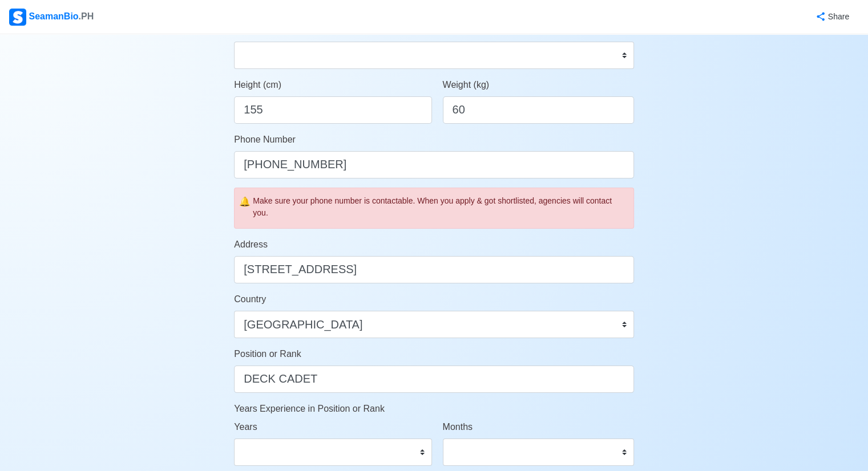
scroll to position [399, 0]
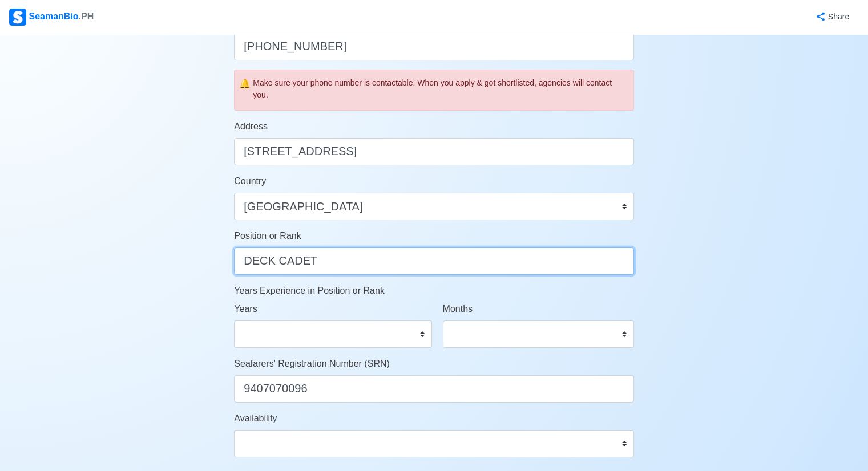
click at [486, 271] on input "DECK CADET" at bounding box center [434, 261] width 400 height 27
drag, startPoint x: 407, startPoint y: 262, endPoint x: 114, endPoint y: 256, distance: 293.4
click at [114, 256] on div "Account Setup 🗂️ Your Job Status Onboard Actively Looking for Job Not Looking f…" at bounding box center [434, 155] width 868 height 1041
type input "MESSMAN"
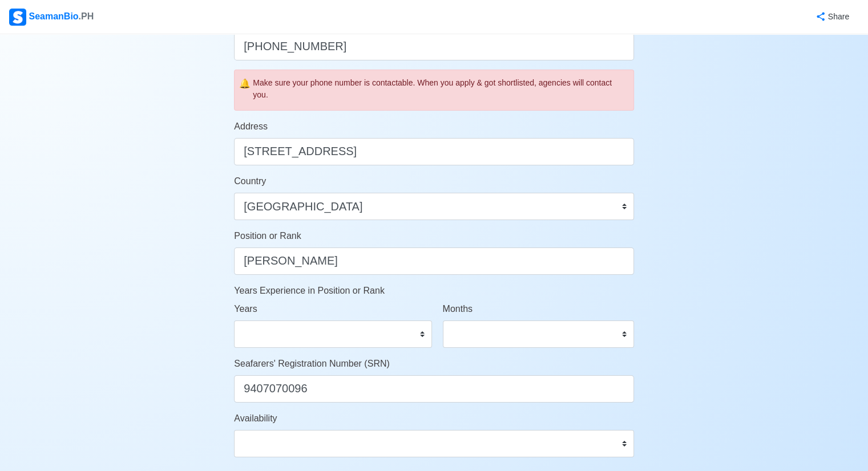
click at [751, 304] on div "Account Setup 🗂️ Your Job Status Onboard Actively Looking for Job Not Looking f…" at bounding box center [434, 155] width 868 height 1041
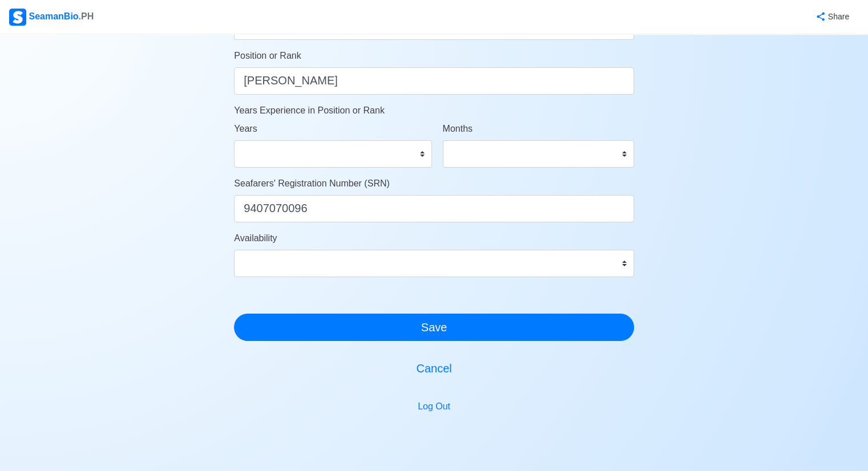
scroll to position [628, 0]
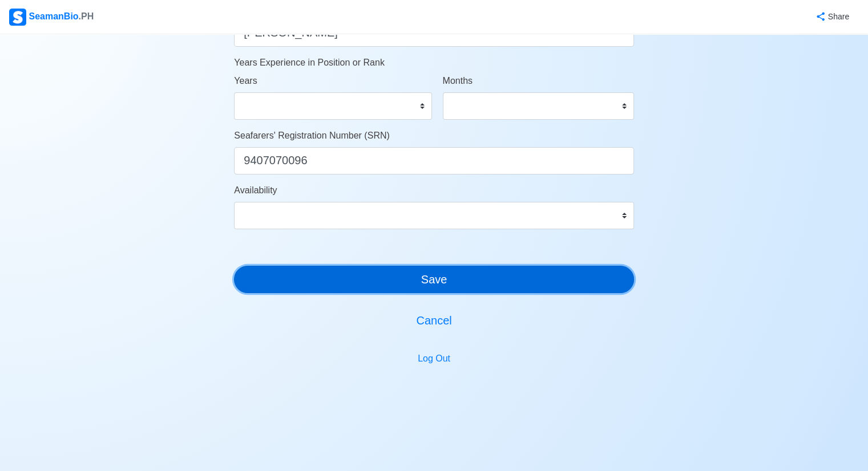
click at [470, 275] on button "Save" at bounding box center [434, 279] width 400 height 27
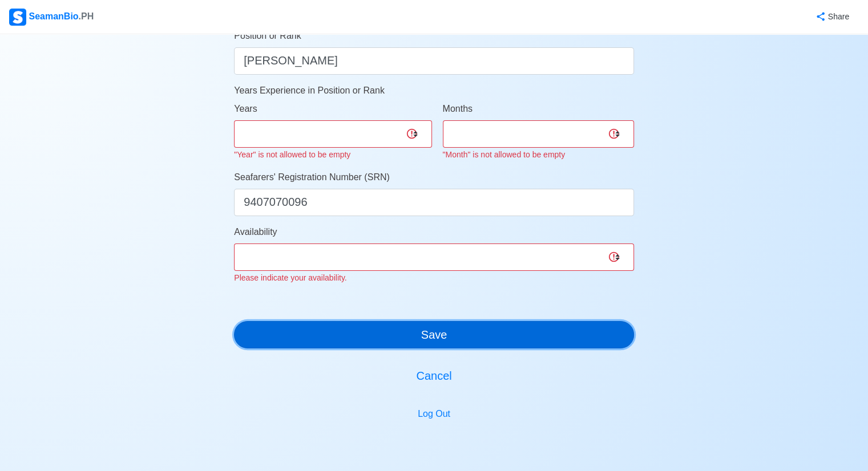
scroll to position [484, 0]
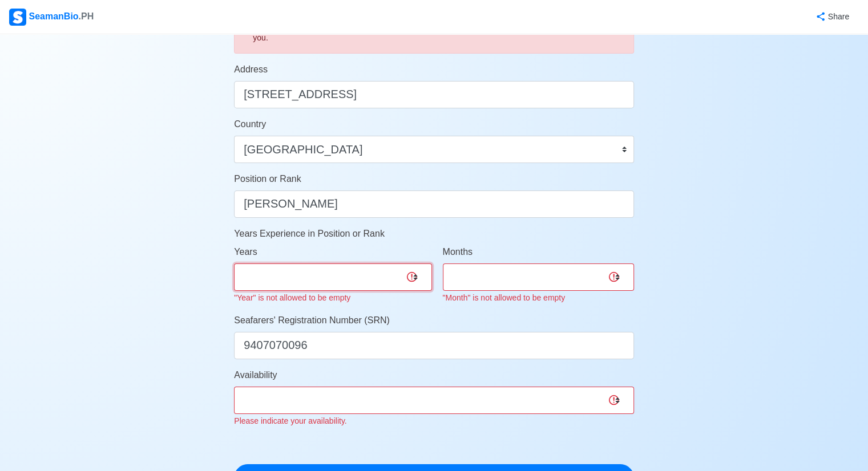
click at [342, 281] on select "0 1 2 3 4 5 6 7 8 9 10 11 12 13 14 15 16 17 18 19 20 21 22 23 24 25 26 27 28 29…" at bounding box center [332, 277] width 197 height 27
click at [234, 264] on select "0 1 2 3 4 5 6 7 8 9 10 11 12 13 14 15 16 17 18 19 20 21 22 23 24 25 26 27 28 29…" at bounding box center [332, 277] width 197 height 27
click at [340, 265] on select "0 1 2 3 4 5 6 7 8 9 10 11 12 13 14 15 16 17 18 19 20 21 22 23 24 25 26 27 28 29…" at bounding box center [332, 277] width 197 height 27
select select "0"
click at [234, 264] on select "0 1 2 3 4 5 6 7 8 9 10 11 12 13 14 15 16 17 18 19 20 21 22 23 24 25 26 27 28 29…" at bounding box center [332, 277] width 197 height 27
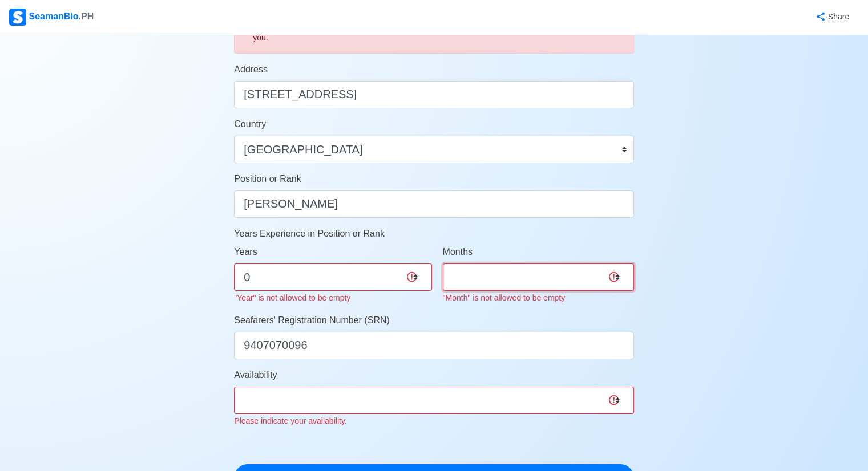
click at [584, 274] on select "0 1 2 3 4 5 6 7 8 9 10 11" at bounding box center [538, 277] width 191 height 27
select select "10"
click at [443, 264] on select "0 1 2 3 4 5 6 7 8 9 10 11" at bounding box center [538, 277] width 191 height 27
click at [391, 405] on div "Availability Immediate Oct 2025 Nov 2025 Dec 2025 Jan 2026 Feb 2026 Mar 2026 Ap…" at bounding box center [434, 398] width 400 height 59
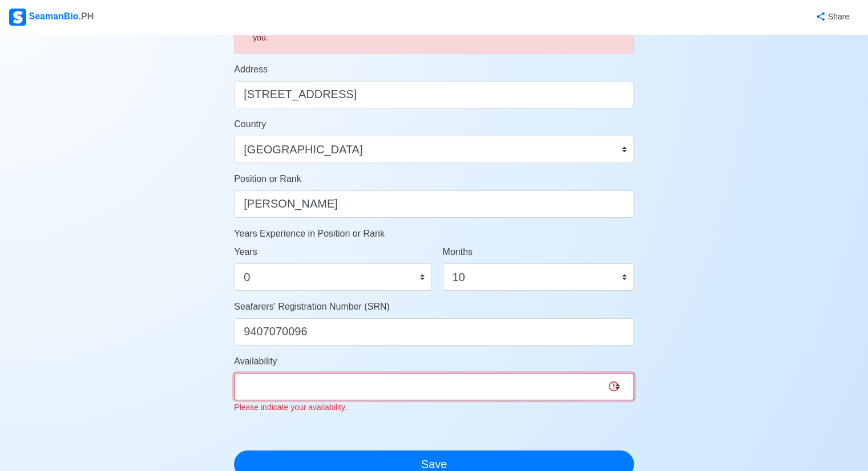
select select "4102416000000"
click at [234, 373] on select "Immediate Oct 2025 Nov 2025 Dec 2025 Jan 2026 Feb 2026 Mar 2026 Apr 2026 May 20…" at bounding box center [434, 386] width 400 height 27
click at [729, 361] on div "Account Setup 🗂️ Your Job Status Onboard Actively Looking for Job Not Looking f…" at bounding box center [434, 91] width 868 height 1082
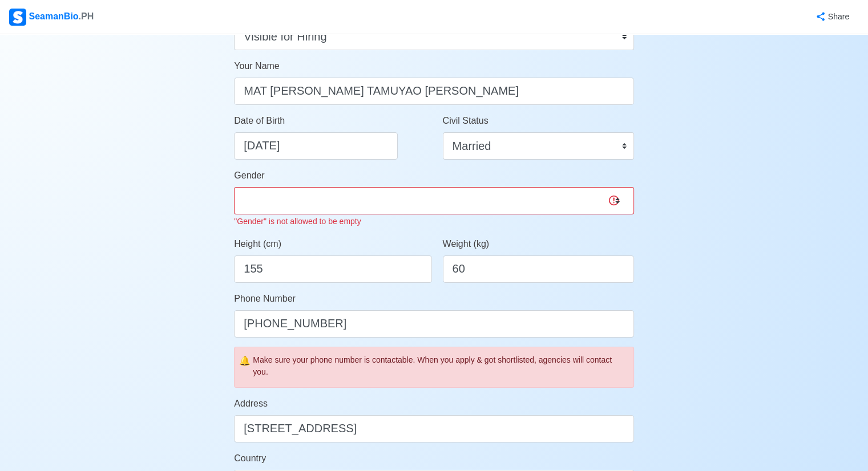
scroll to position [142, 0]
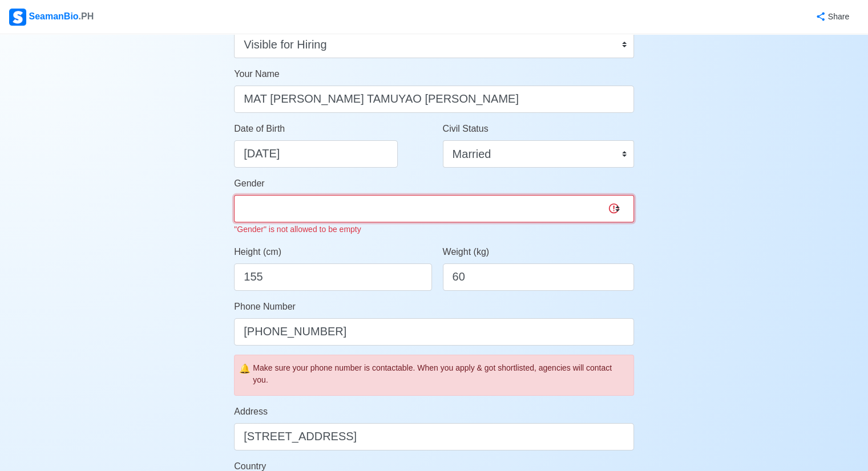
click at [329, 213] on select "Male Female" at bounding box center [434, 208] width 400 height 27
select select "Male"
click at [234, 195] on select "Male Female" at bounding box center [434, 208] width 400 height 27
click at [718, 248] on div "Account Setup 🗂️ Your Job Status Onboard Actively Looking for Job Not Looking f…" at bounding box center [434, 427] width 868 height 1068
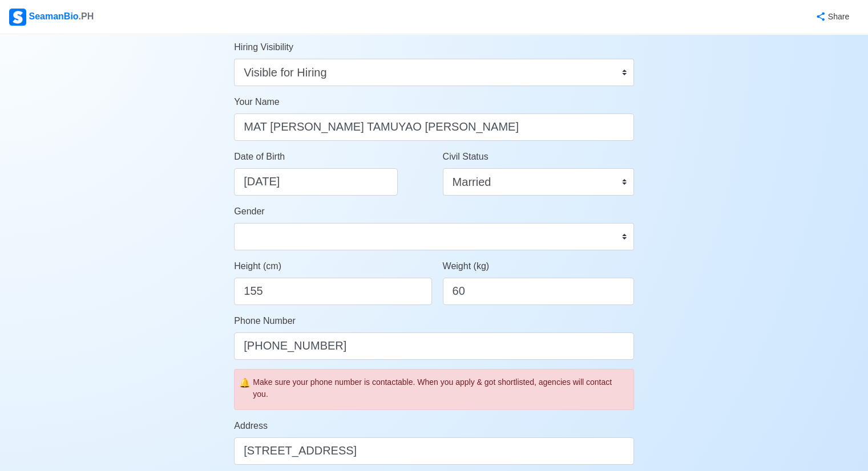
scroll to position [0, 0]
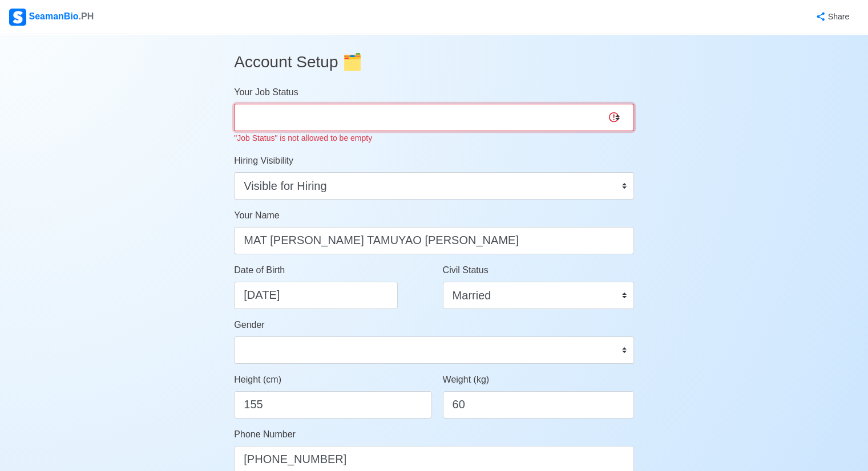
click at [449, 120] on select "Onboard Actively Looking for Job Not Looking for Job" at bounding box center [434, 117] width 400 height 27
select select "Actively Looking for Job"
click at [234, 104] on select "Onboard Actively Looking for Job Not Looking for Job" at bounding box center [434, 117] width 400 height 27
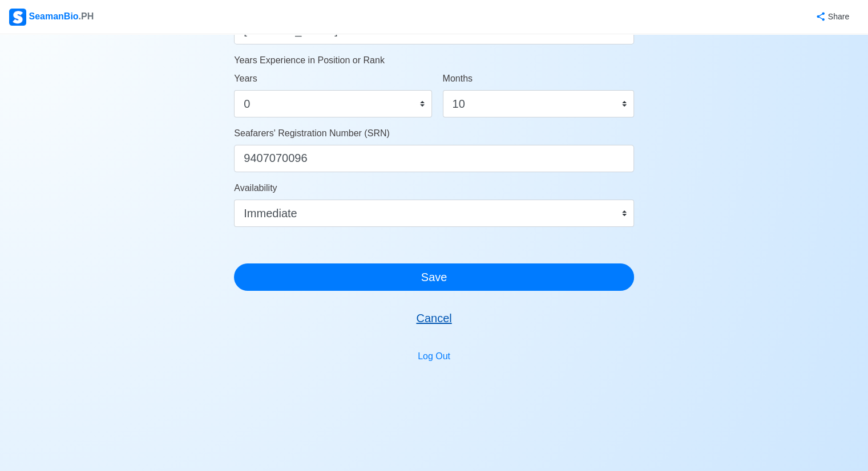
scroll to position [630, 0]
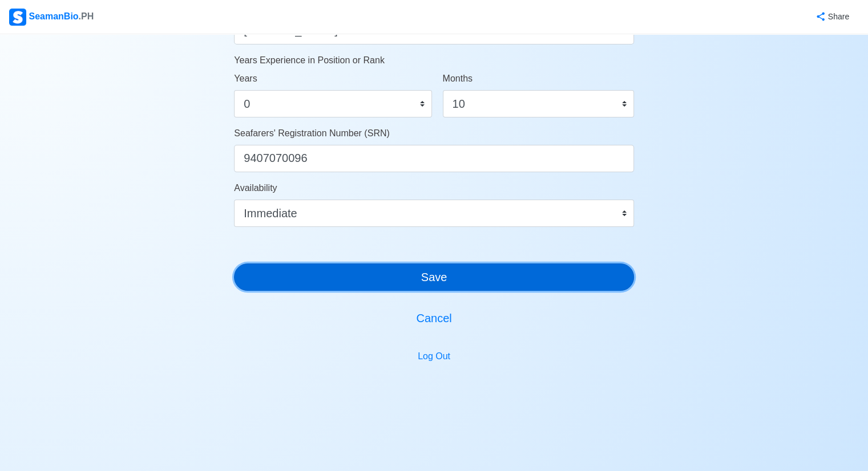
click at [494, 278] on button "Save" at bounding box center [434, 277] width 400 height 27
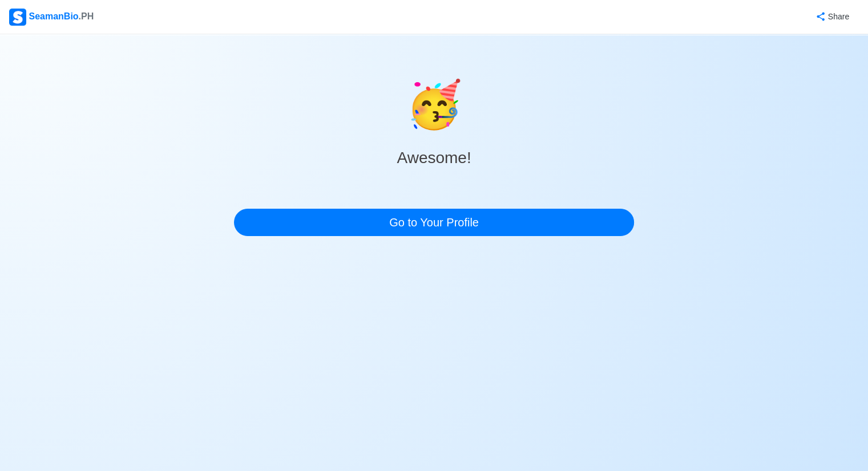
scroll to position [0, 0]
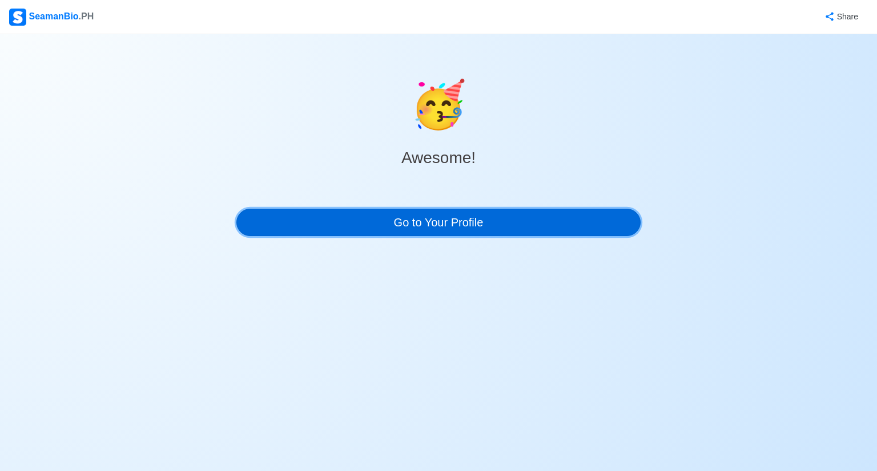
click at [470, 217] on link "Go to Your Profile" at bounding box center [438, 222] width 404 height 27
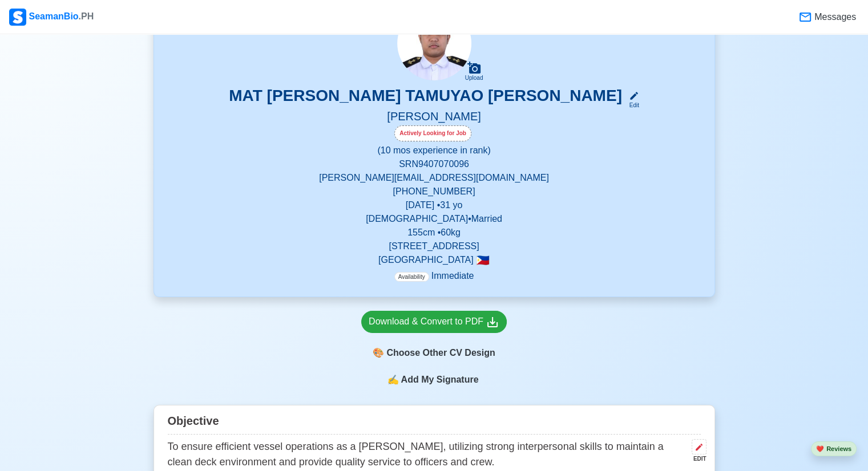
scroll to position [114, 0]
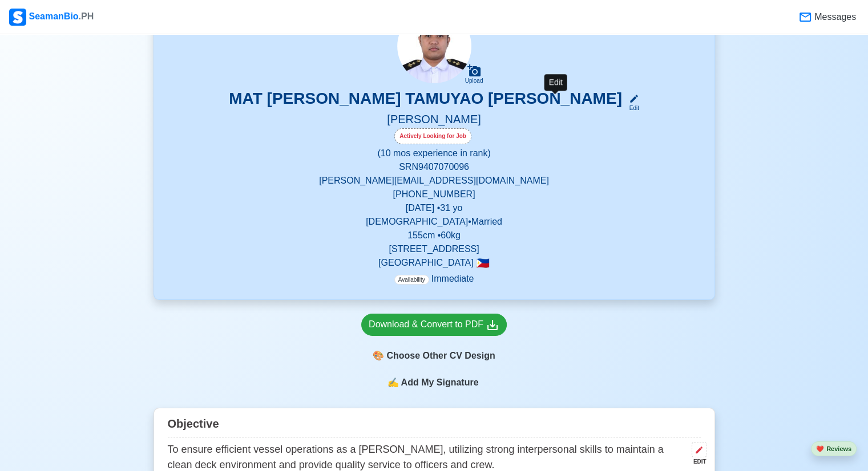
click at [624, 105] on div "Edit" at bounding box center [631, 108] width 15 height 9
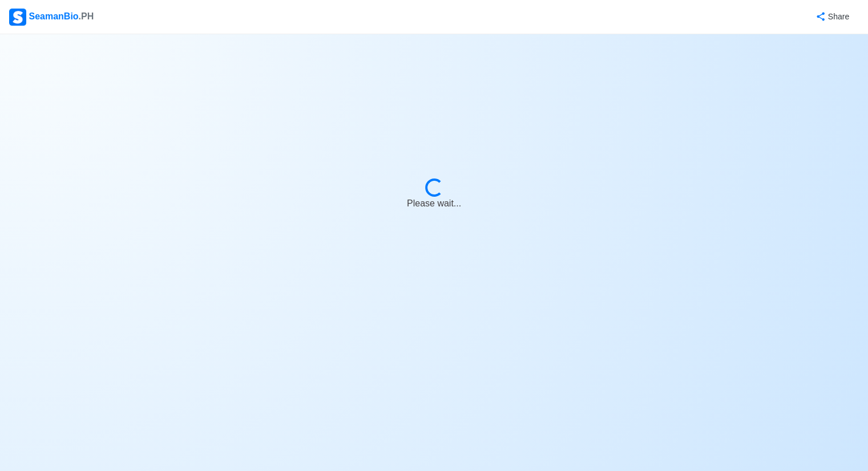
select select "Actively Looking for Job"
select select "Visible for Hiring"
select select "Married"
select select "Male"
select select "PH"
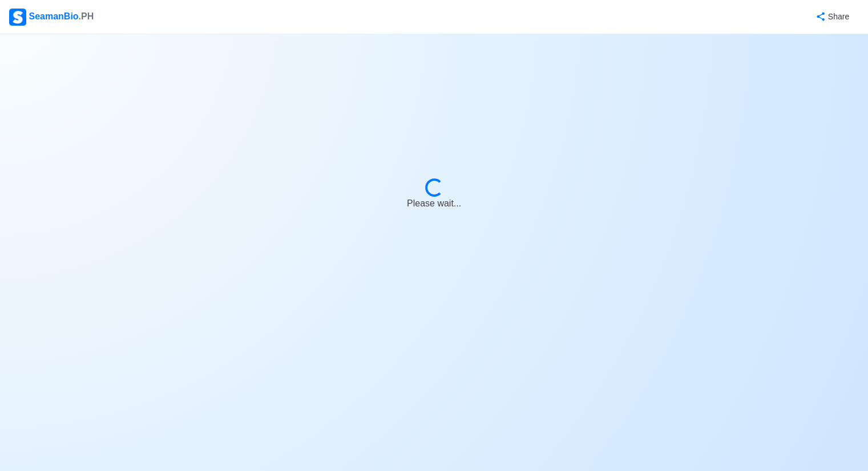
select select "0"
select select "10"
select select "4102416000000"
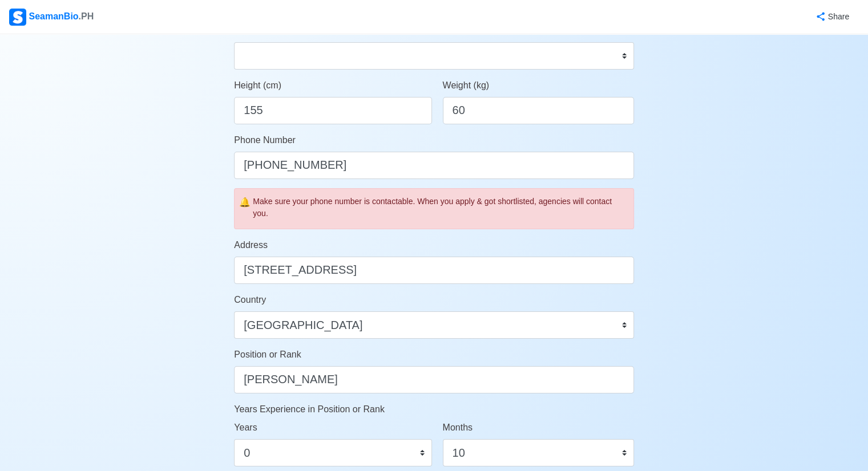
scroll to position [342, 0]
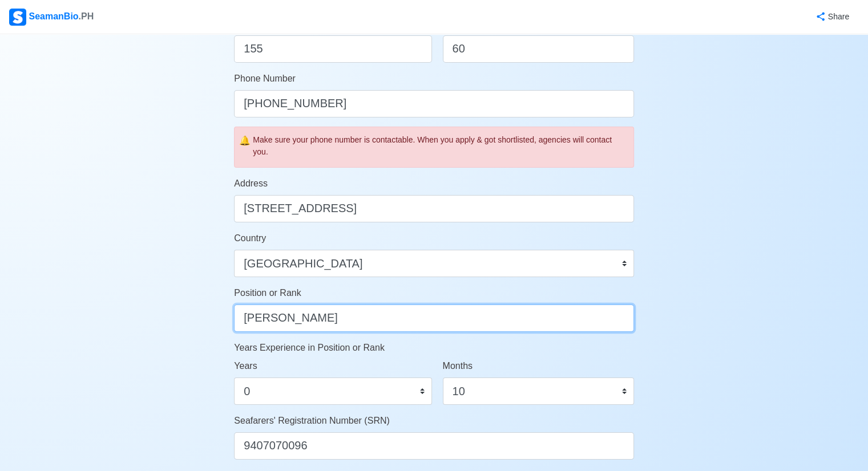
click at [434, 318] on input "MESSMAN" at bounding box center [434, 318] width 400 height 27
click at [0, 292] on div "Account Setup 🗂️ Your Job Status Onboard Actively Looking for Job Not Looking f…" at bounding box center [434, 212] width 868 height 1041
type input "Ordinary Seaman"
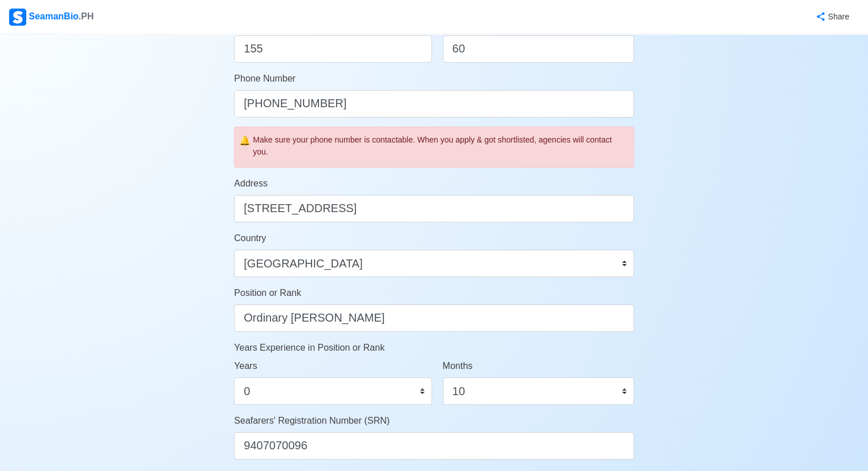
click at [809, 215] on div "Account Setup 🗂️ Your Job Status Onboard Actively Looking for Job Not Looking f…" at bounding box center [434, 212] width 868 height 1041
click at [554, 397] on select "0 1 2 3 4 5 6 7 8 9 10 11" at bounding box center [538, 391] width 191 height 27
select select "0"
click at [443, 378] on select "0 1 2 3 4 5 6 7 8 9 10 11" at bounding box center [538, 391] width 191 height 27
click at [712, 345] on div "Account Setup 🗂️ Your Job Status Onboard Actively Looking for Job Not Looking f…" at bounding box center [434, 212] width 868 height 1041
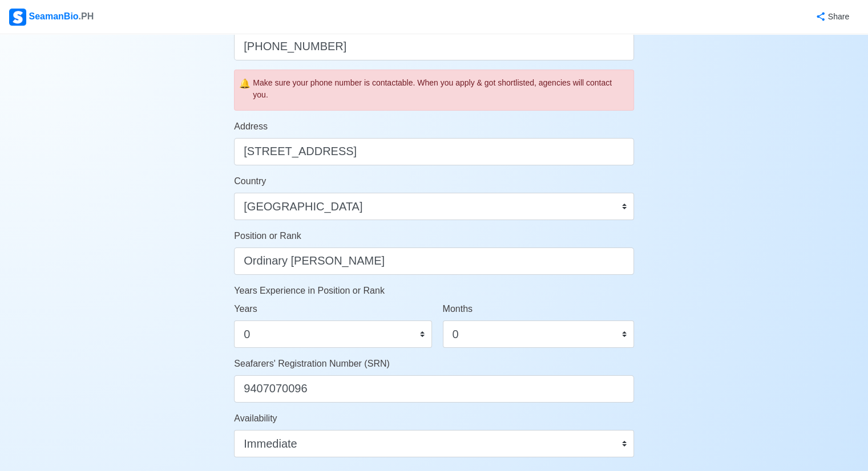
scroll to position [630, 0]
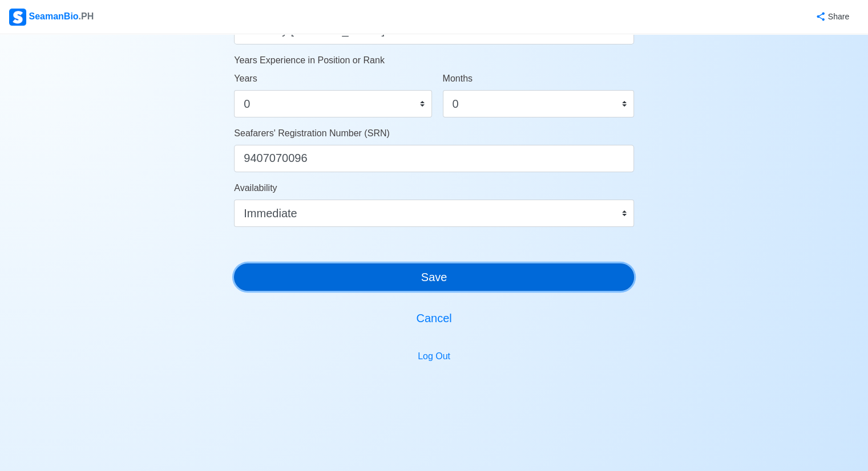
click at [455, 278] on button "Save" at bounding box center [434, 277] width 400 height 27
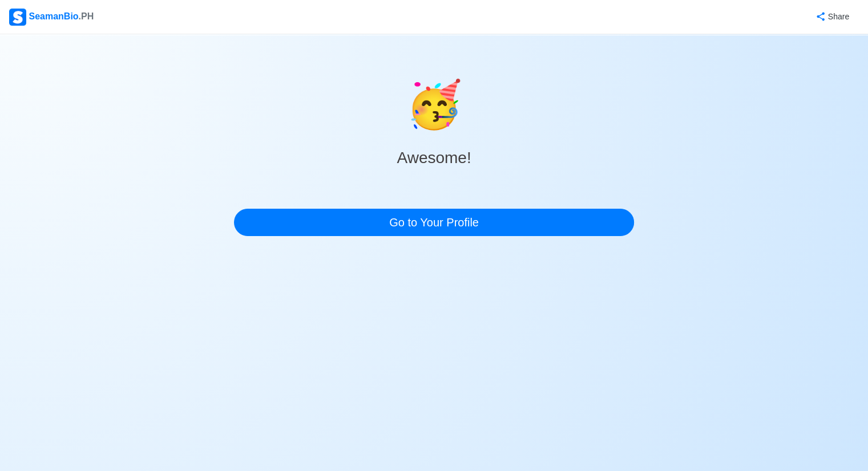
scroll to position [0, 0]
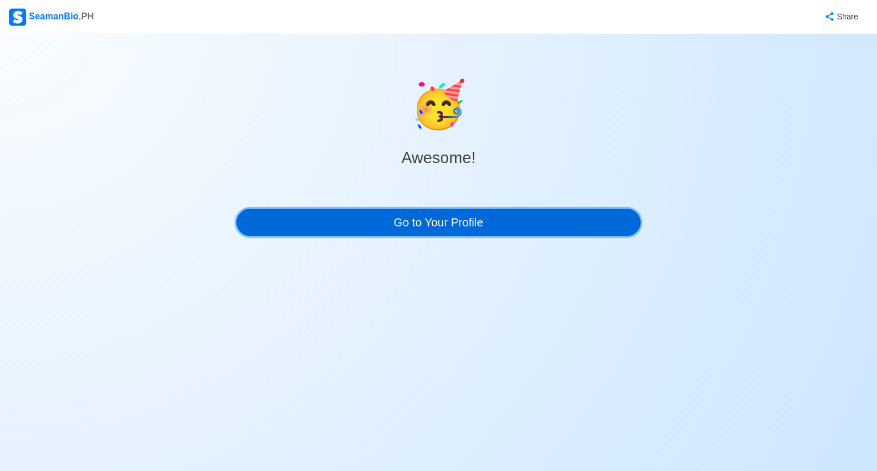
click at [493, 227] on link "Go to Your Profile" at bounding box center [438, 222] width 404 height 27
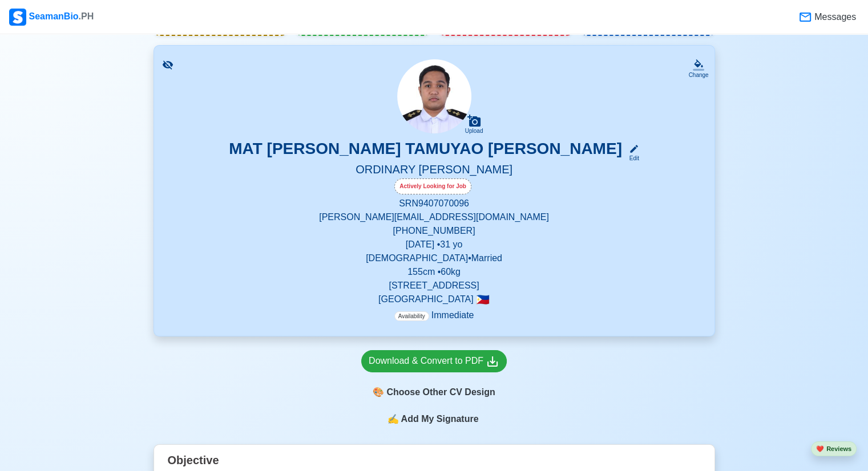
scroll to position [35, 0]
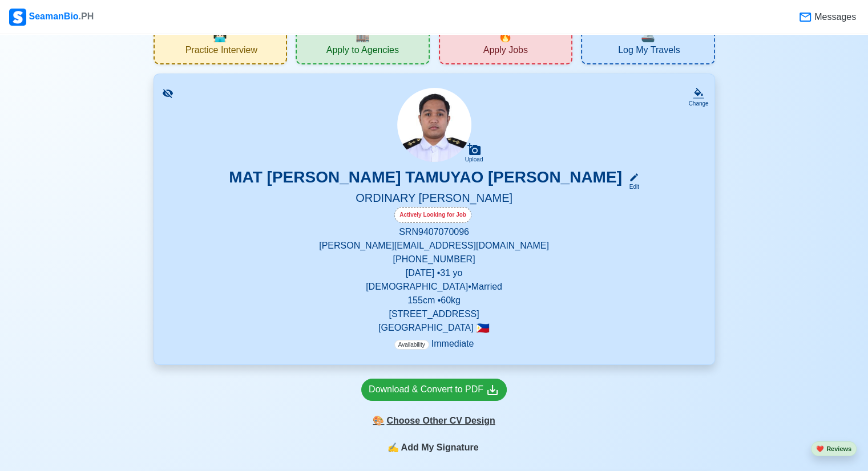
click at [450, 421] on div "🎨 Choose Other CV Design" at bounding box center [434, 421] width 146 height 22
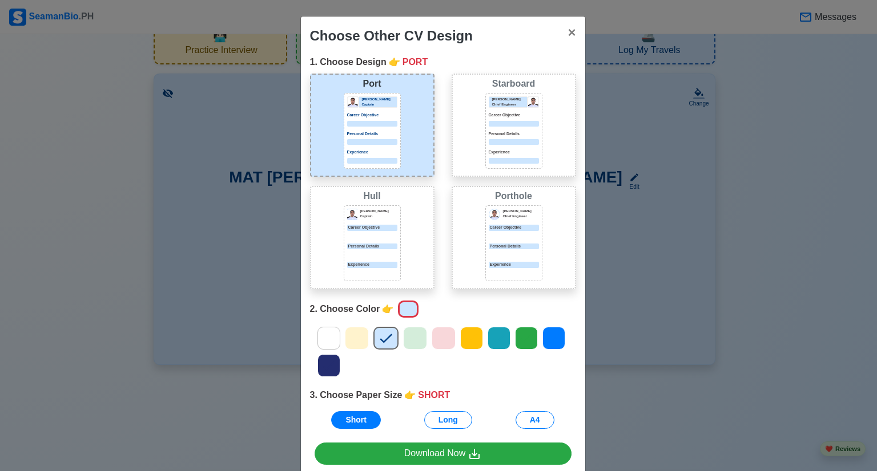
click at [845, 342] on div "Choose Other CV Design × Close 1. Choose Design 👉 PORT Port Donald Cris Captain…" at bounding box center [438, 235] width 877 height 471
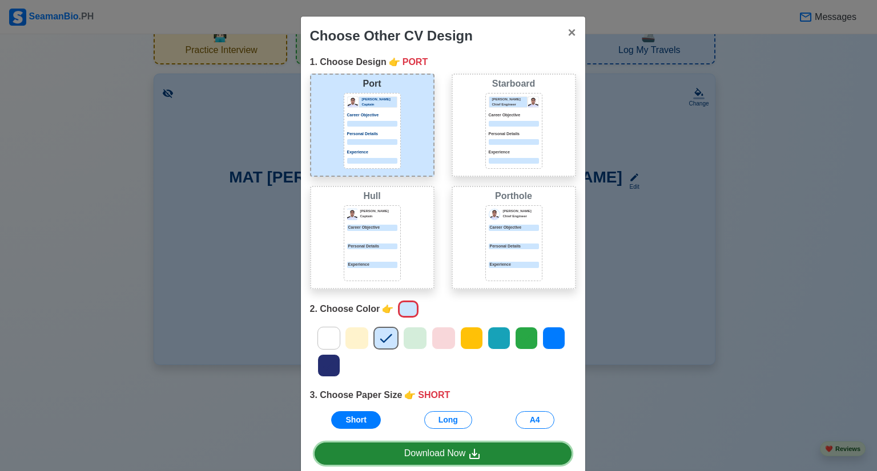
click at [474, 453] on icon at bounding box center [474, 454] width 14 height 14
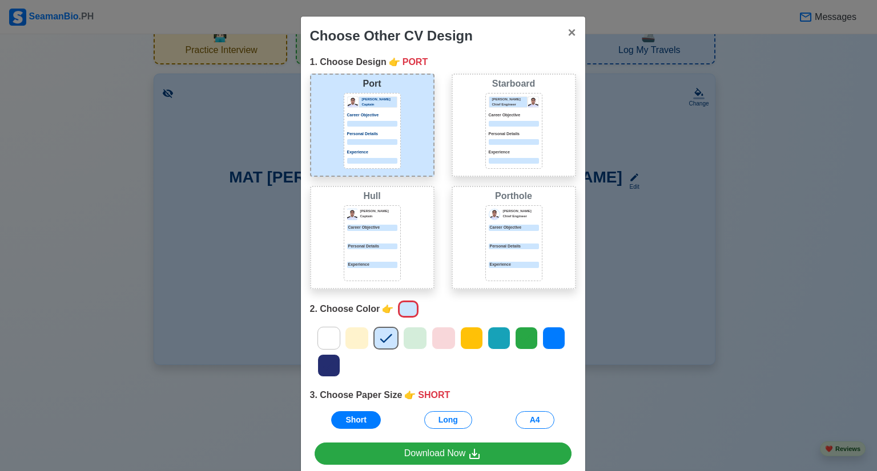
click at [796, 169] on div "Choose Other CV Design × Close 1. Choose Design 👉 PORT Port Donald Cris Captain…" at bounding box center [438, 235] width 877 height 471
click at [567, 32] on span "×" at bounding box center [571, 32] width 8 height 15
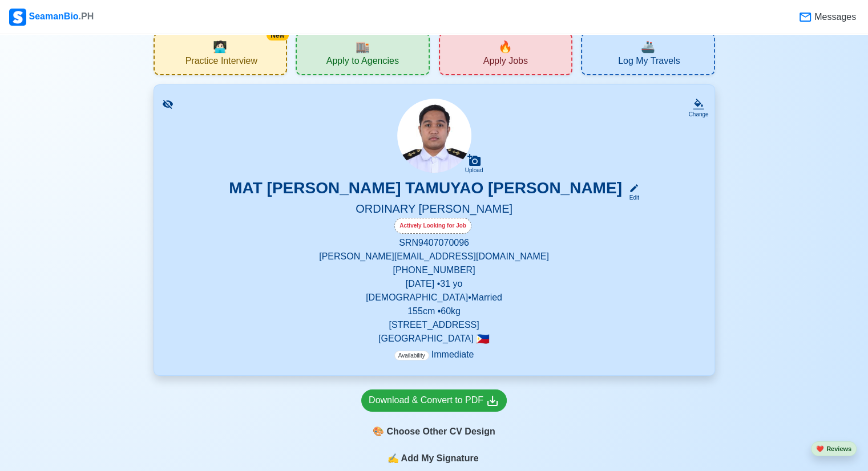
scroll to position [0, 0]
